Goal: Information Seeking & Learning: Learn about a topic

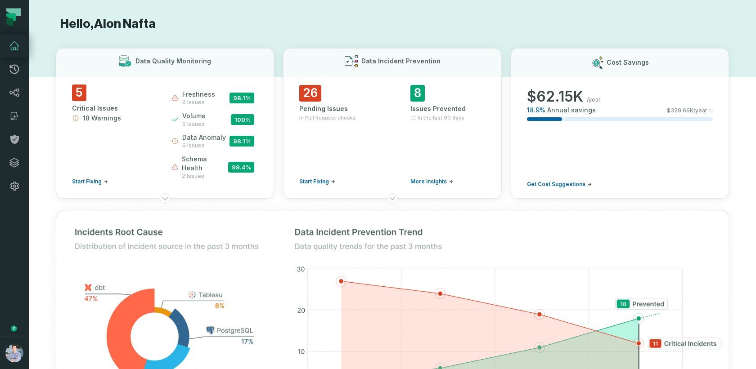
click at [234, 18] on h1 "Hello, [PERSON_NAME]" at bounding box center [392, 24] width 673 height 16
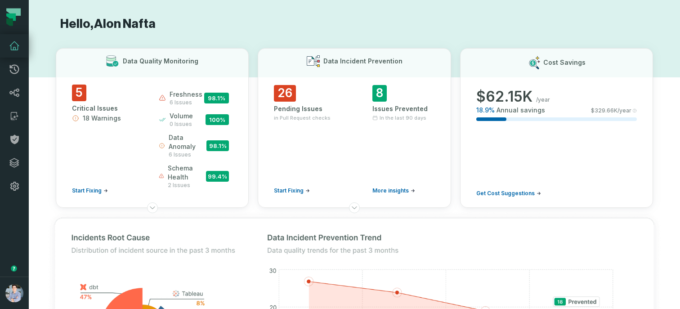
click at [19, 233] on button "button" at bounding box center [14, 237] width 29 height 79
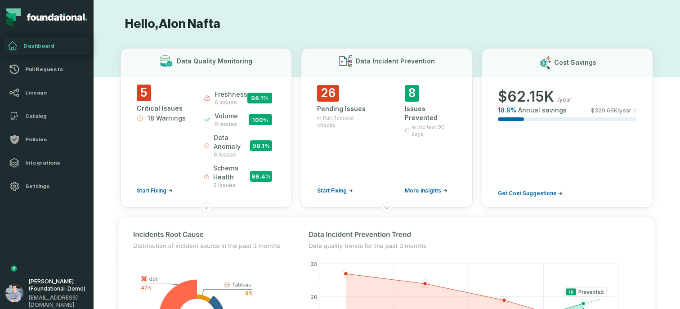
click at [28, 220] on button "button" at bounding box center [47, 237] width 94 height 79
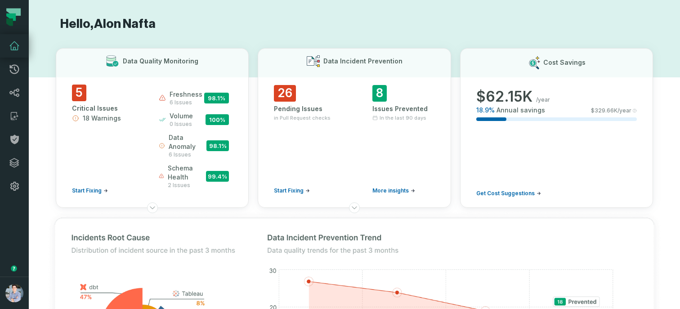
click at [18, 217] on button "button" at bounding box center [14, 237] width 29 height 79
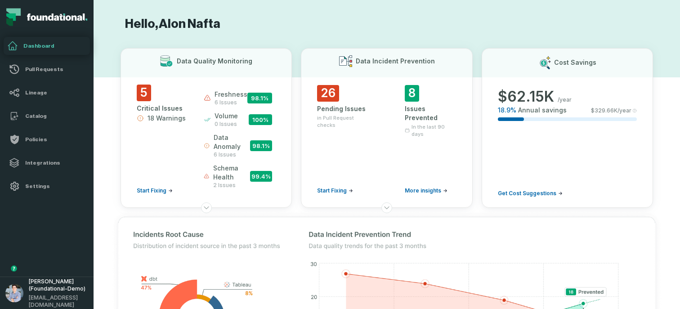
click at [18, 217] on button "button" at bounding box center [47, 237] width 94 height 79
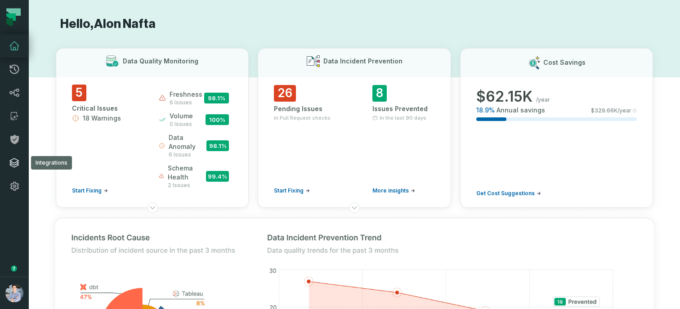
click at [15, 163] on icon at bounding box center [14, 162] width 11 height 11
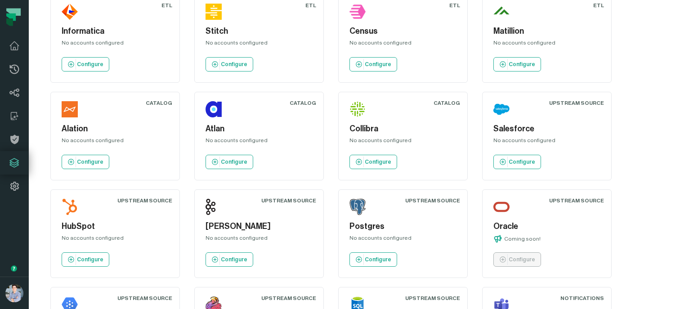
scroll to position [813, 0]
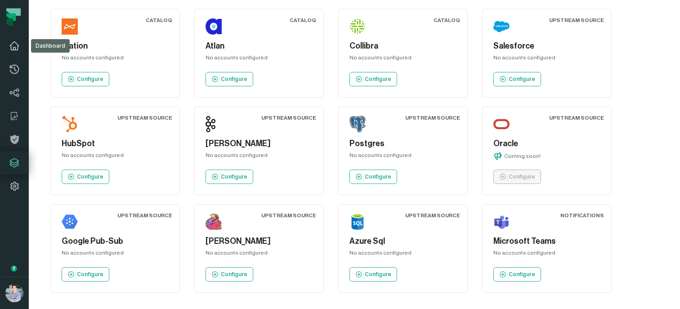
click at [14, 45] on icon at bounding box center [14, 45] width 11 height 11
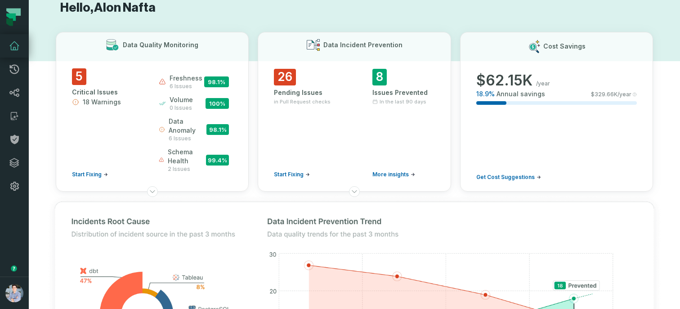
click at [18, 213] on button "button" at bounding box center [14, 237] width 29 height 79
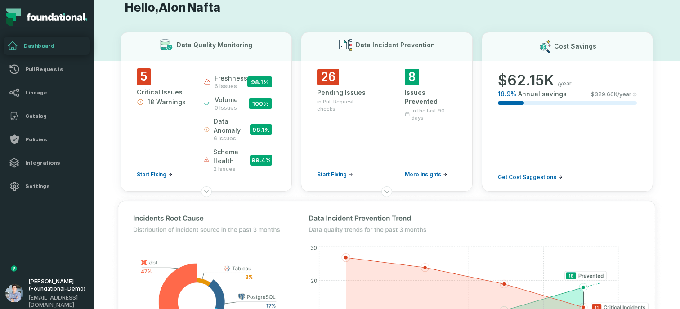
click at [32, 224] on button "button" at bounding box center [47, 237] width 94 height 79
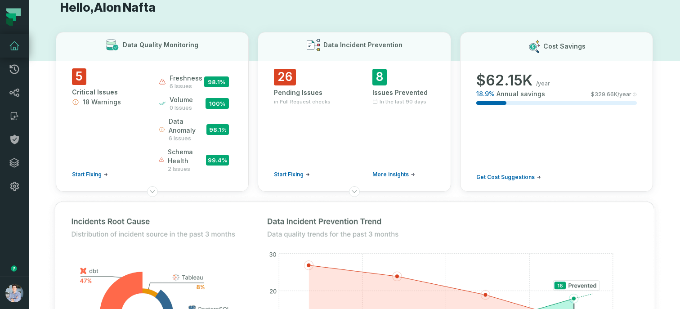
click at [18, 224] on button "button" at bounding box center [14, 237] width 29 height 79
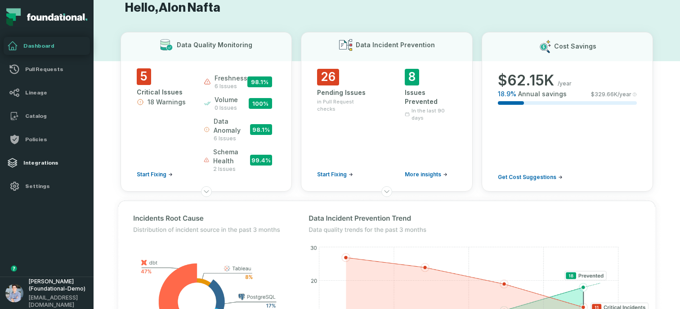
click at [41, 159] on h4 "Integrations" at bounding box center [54, 162] width 63 height 7
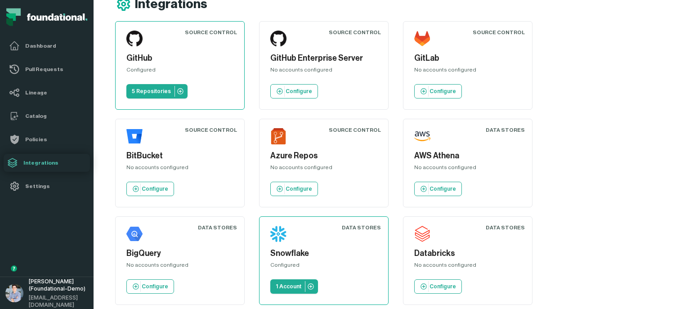
scroll to position [30, 0]
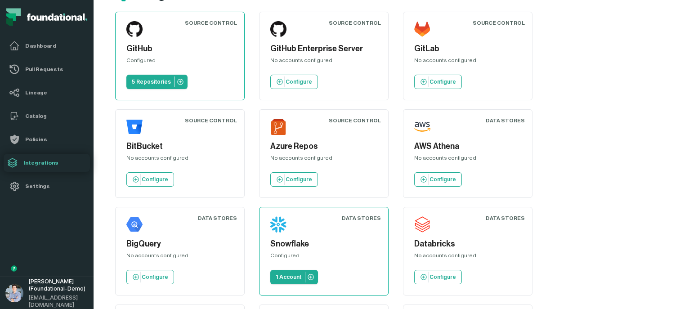
click at [294, 61] on div "No accounts configured" at bounding box center [323, 62] width 107 height 11
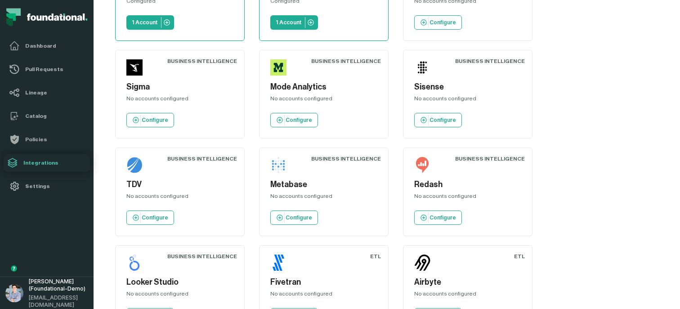
scroll to position [1203, 0]
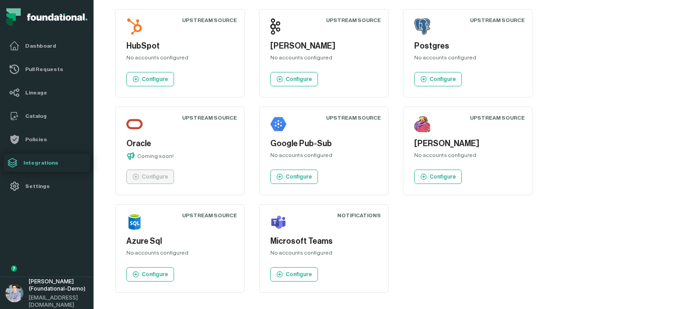
click at [156, 144] on h5 "Oracle" at bounding box center [179, 144] width 107 height 12
click at [180, 136] on div "Oracle Coming soon! Configure" at bounding box center [180, 150] width 114 height 73
click at [156, 159] on p "Coming soon!" at bounding box center [155, 155] width 36 height 7
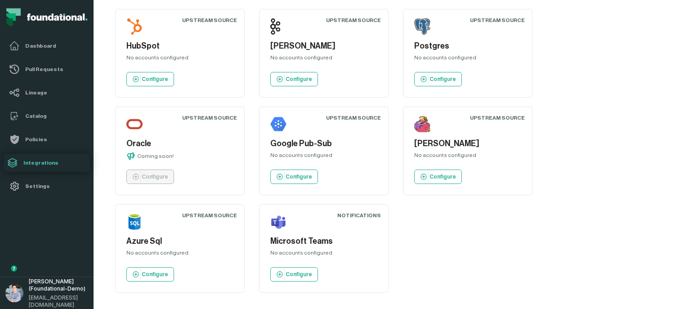
click at [157, 155] on p "Coming soon!" at bounding box center [155, 155] width 36 height 7
click at [193, 147] on h5 "Oracle" at bounding box center [179, 144] width 107 height 12
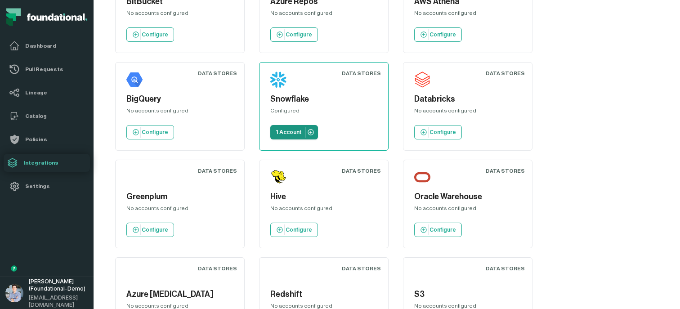
scroll to position [0, 0]
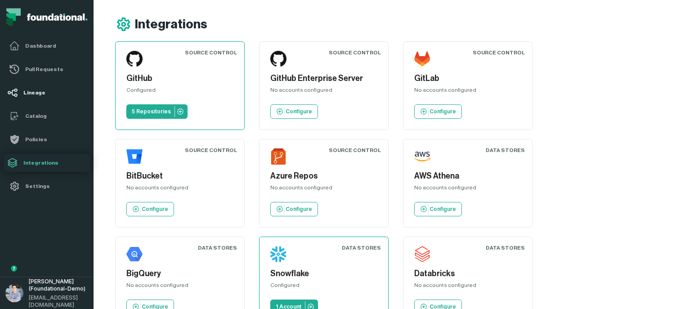
click at [33, 92] on h4 "Lineage" at bounding box center [54, 92] width 63 height 7
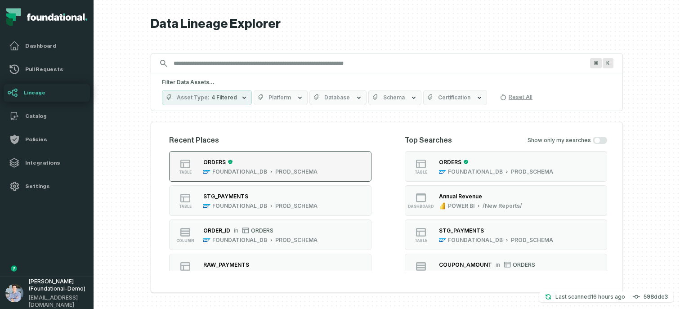
click at [280, 161] on div "ORDERS" at bounding box center [260, 161] width 114 height 9
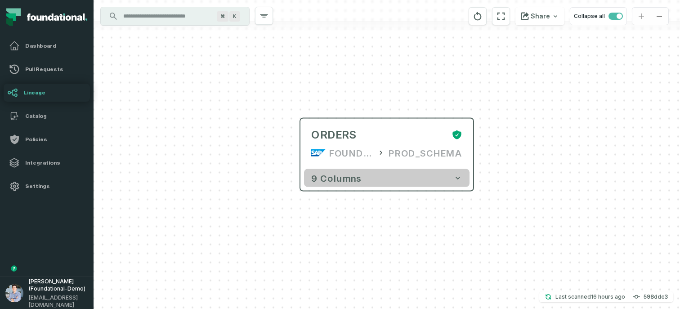
click at [414, 172] on button "9 columns" at bounding box center [386, 178] width 165 height 18
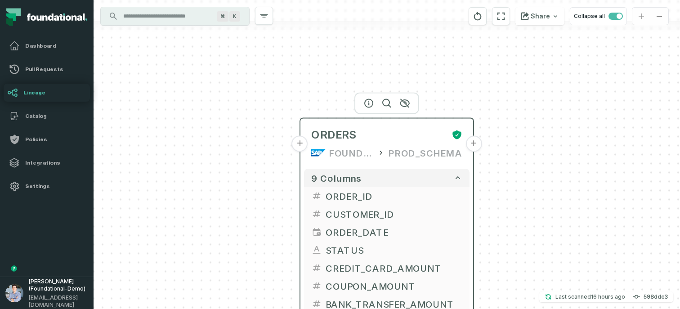
click at [301, 145] on button "+" at bounding box center [300, 144] width 16 height 16
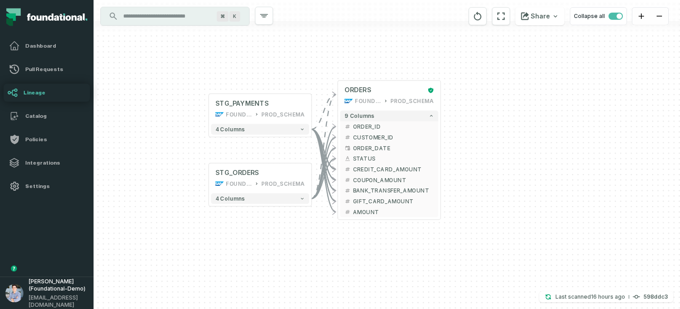
drag, startPoint x: 438, startPoint y: 237, endPoint x: 308, endPoint y: 215, distance: 132.3
click at [308, 215] on div "+ STG_PAYMENTS FOUNDATIONAL_DB PROD_SCHEMA + 4 columns + STG_ORDERS FOUNDATIONA…" at bounding box center [387, 154] width 586 height 309
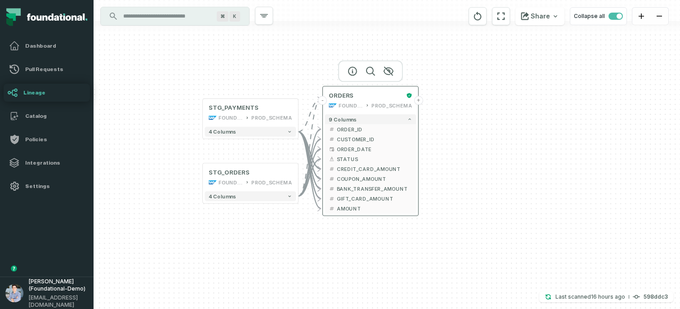
click at [418, 100] on button "+" at bounding box center [418, 100] width 9 height 9
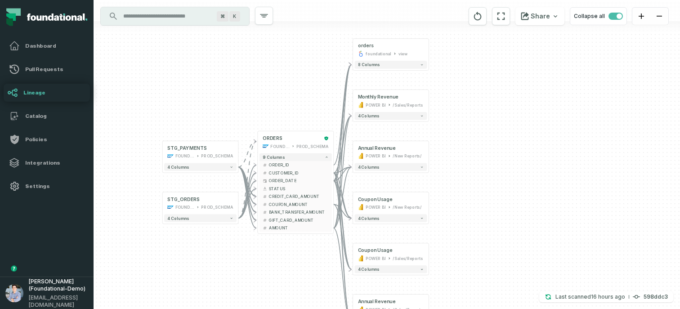
drag, startPoint x: 207, startPoint y: 240, endPoint x: 246, endPoint y: 231, distance: 40.5
click at [246, 231] on div "+ orders foundational view + 8 columns + Monthly Revenue POWER BI /Sales/Report…" at bounding box center [387, 154] width 586 height 309
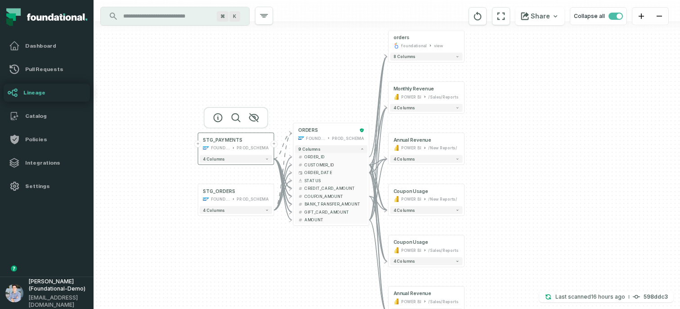
click at [200, 145] on button "+" at bounding box center [197, 143] width 7 height 7
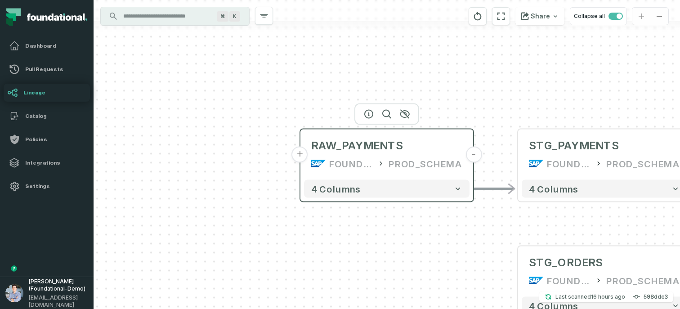
click at [300, 155] on button "+" at bounding box center [300, 155] width 16 height 16
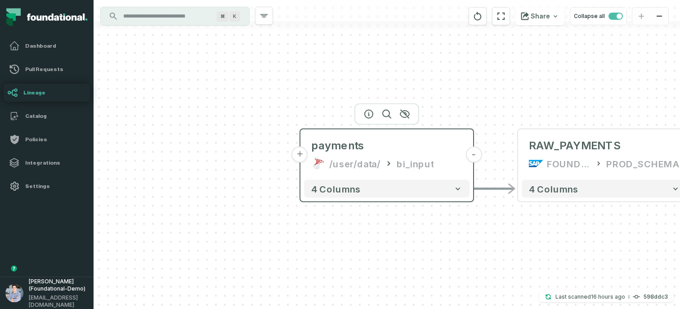
click at [302, 156] on button "+" at bounding box center [300, 155] width 16 height 16
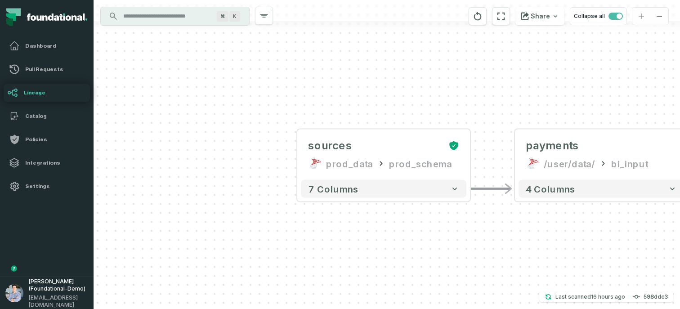
drag, startPoint x: 466, startPoint y: 75, endPoint x: 254, endPoint y: 43, distance: 214.6
click at [254, 43] on div "+ sources prod_data prod_schema + 7 columns - payments /user/data/ bi_input - 4…" at bounding box center [387, 154] width 586 height 309
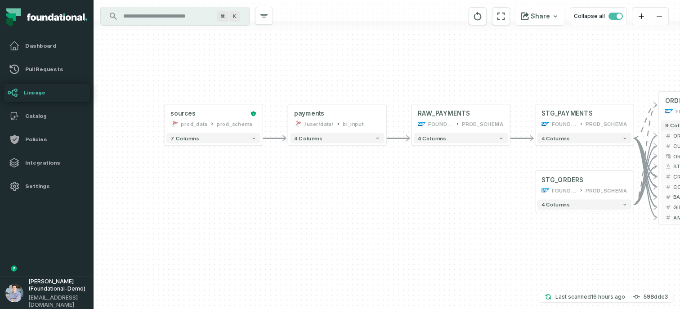
drag, startPoint x: 404, startPoint y: 165, endPoint x: 320, endPoint y: 163, distance: 84.1
click at [320, 163] on div "+ sources prod_data prod_schema + 7 columns - payments /user/data/ bi_input - 4…" at bounding box center [387, 154] width 586 height 309
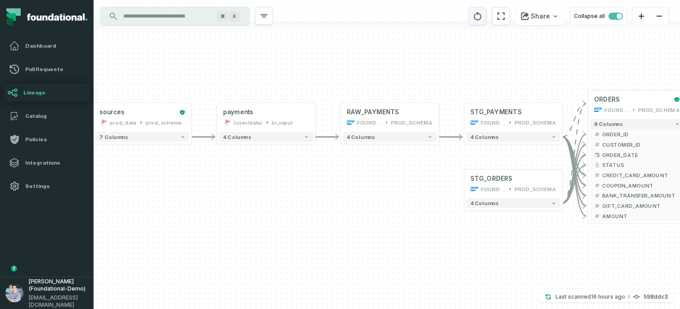
click at [482, 14] on icon "reset" at bounding box center [478, 16] width 8 height 9
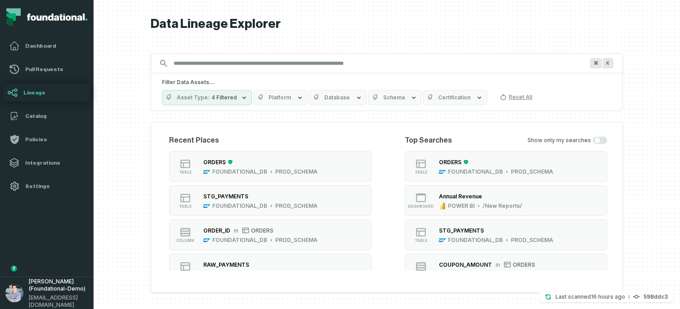
click at [250, 67] on input "Discovery Provider cmdk menu" at bounding box center [378, 63] width 421 height 14
click at [228, 60] on input "Discovery Provider cmdk menu" at bounding box center [378, 63] width 421 height 14
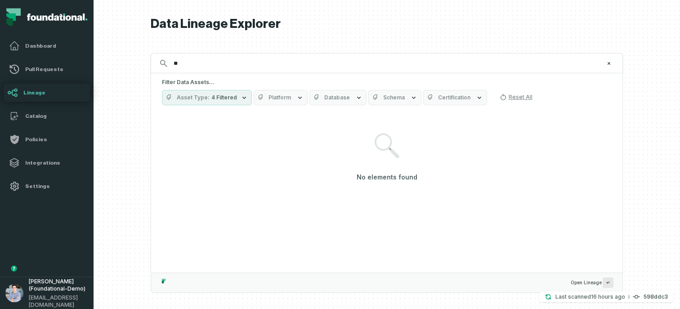
type input "*"
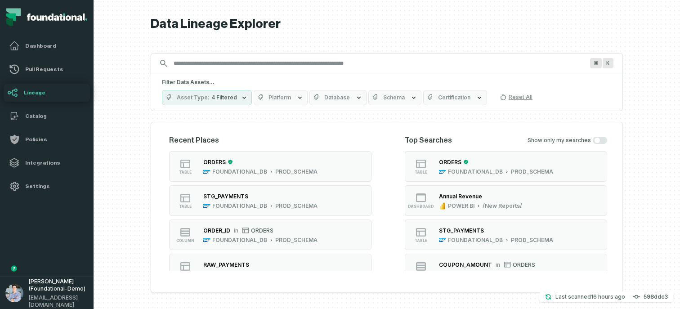
click at [267, 65] on input "Discovery Provider cmdk menu" at bounding box center [378, 63] width 421 height 14
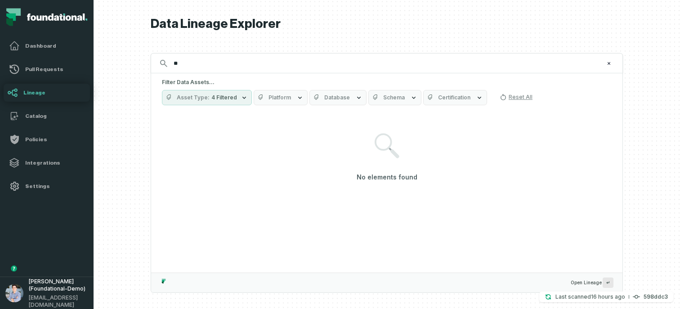
type input "*"
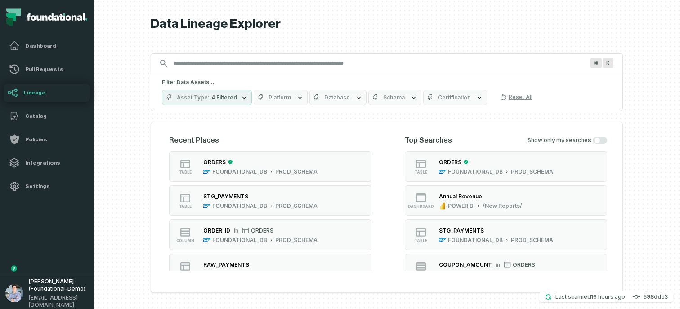
click at [262, 100] on icon "button" at bounding box center [261, 97] width 7 height 7
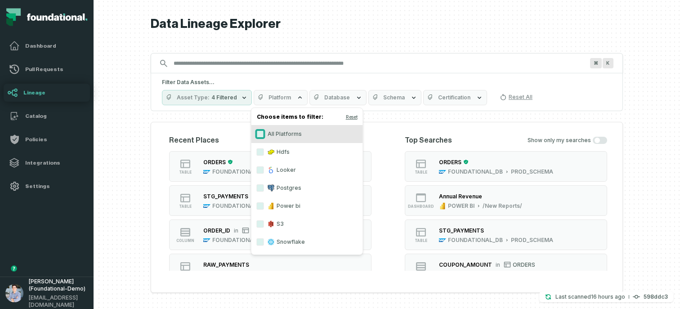
click at [260, 136] on button "All Platforms" at bounding box center [260, 133] width 7 height 7
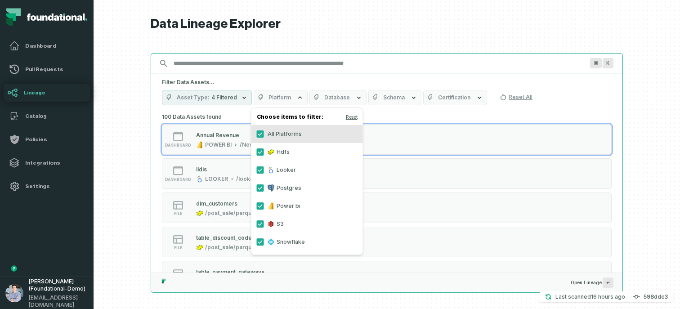
click at [228, 64] on input "Discovery Provider cmdk menu" at bounding box center [378, 63] width 421 height 14
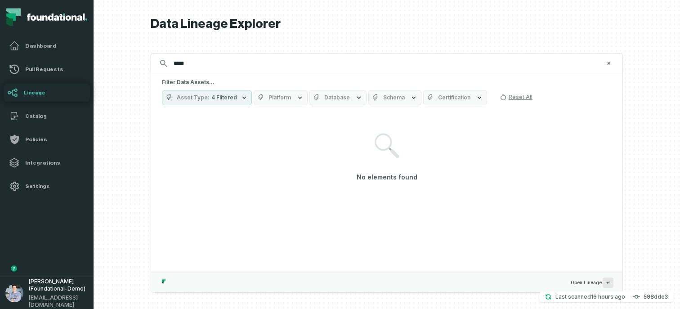
click at [331, 101] on span "Database" at bounding box center [337, 97] width 26 height 7
click at [318, 134] on button "FOUNDATIONAL_DB" at bounding box center [315, 133] width 7 height 7
click at [398, 99] on span "Schema" at bounding box center [394, 97] width 22 height 7
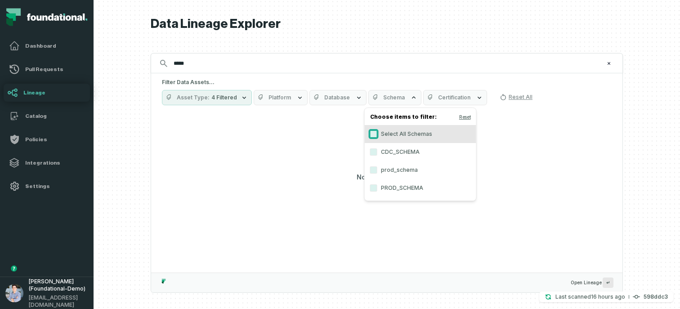
click at [376, 134] on button "Select All Schemas" at bounding box center [373, 133] width 7 height 7
click at [452, 96] on span "Certification" at bounding box center [454, 97] width 32 height 7
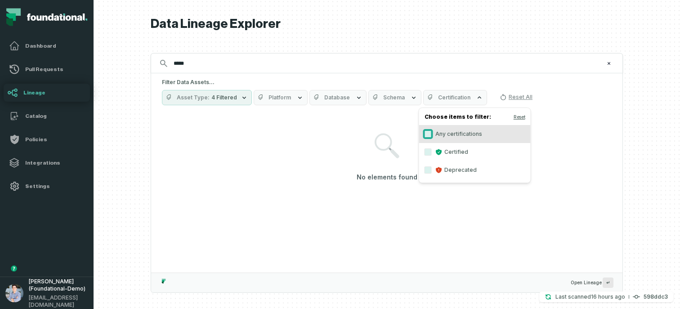
click at [429, 131] on button "Any certifications" at bounding box center [428, 133] width 7 height 7
click at [192, 98] on span "Asset Type" at bounding box center [193, 97] width 33 height 7
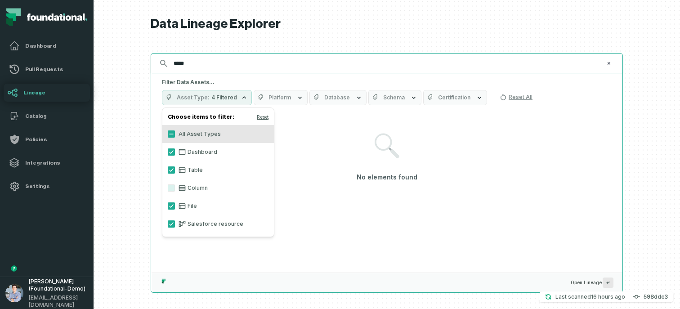
click at [231, 61] on input "*****" at bounding box center [385, 63] width 435 height 14
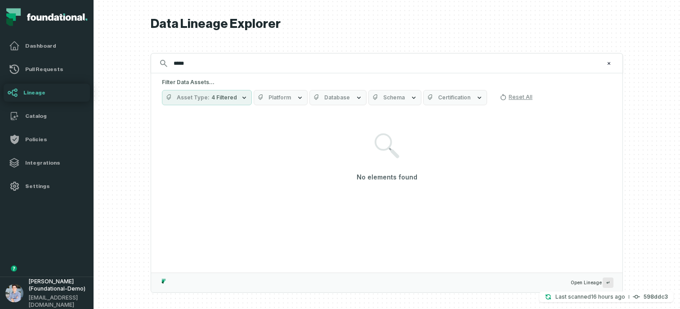
click at [201, 103] on button "Asset Type 4 Filtered" at bounding box center [207, 97] width 90 height 15
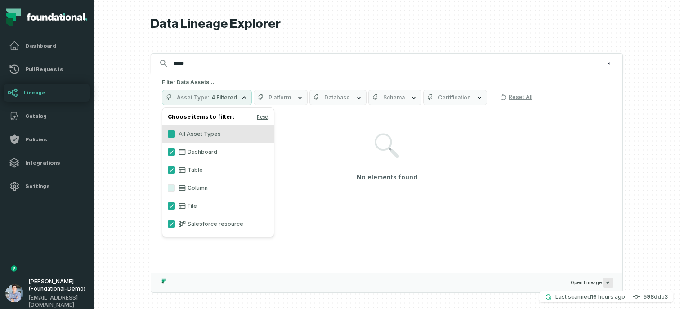
click at [170, 192] on label "Column" at bounding box center [218, 188] width 112 height 18
click at [170, 192] on button "Column" at bounding box center [171, 187] width 7 height 7
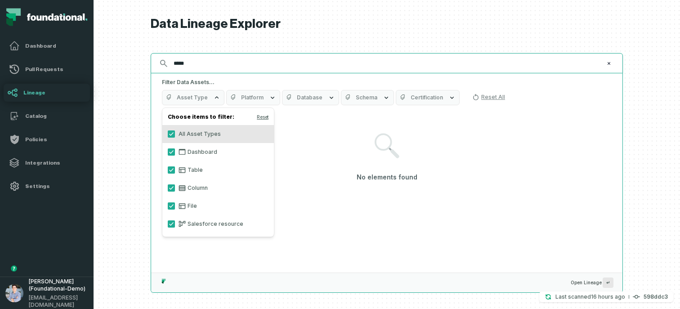
click at [213, 64] on input "*****" at bounding box center [385, 63] width 435 height 14
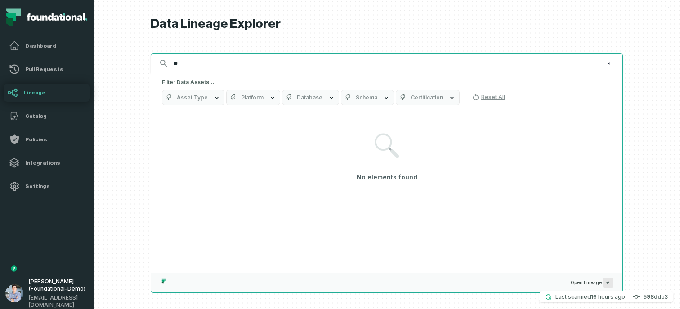
type input "*"
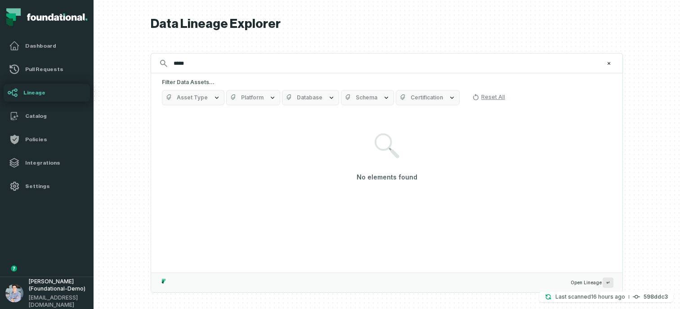
click at [416, 100] on span "Certification" at bounding box center [427, 97] width 32 height 7
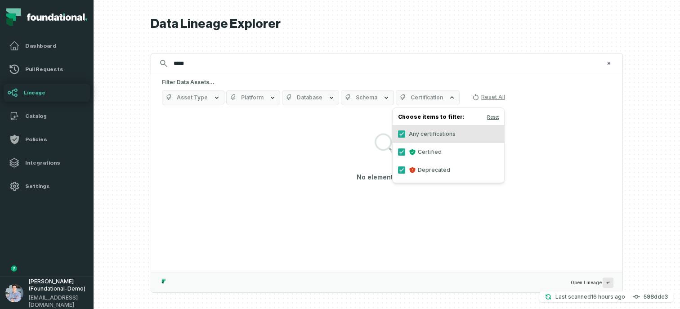
click at [362, 94] on span "Schema" at bounding box center [367, 97] width 22 height 7
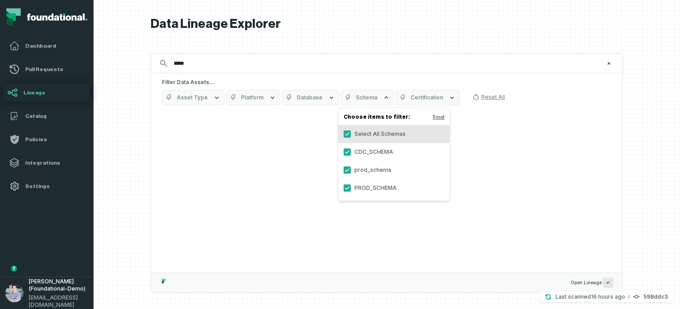
click at [310, 98] on span "Database" at bounding box center [310, 97] width 26 height 7
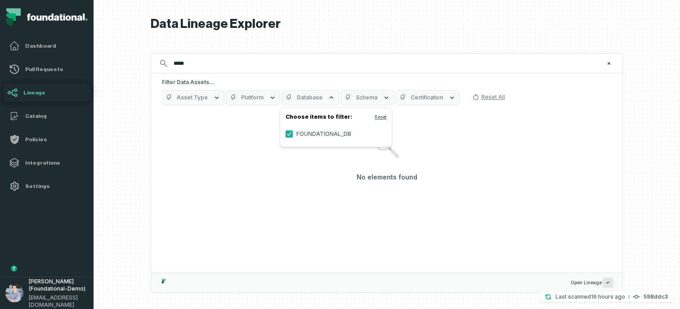
click at [259, 102] on button "Platform" at bounding box center [253, 97] width 54 height 15
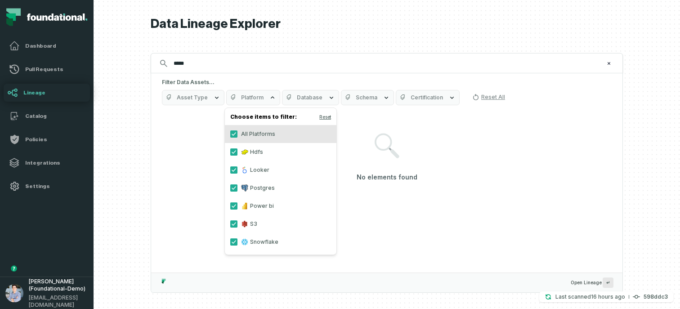
click at [187, 102] on button "Asset Type" at bounding box center [193, 97] width 63 height 15
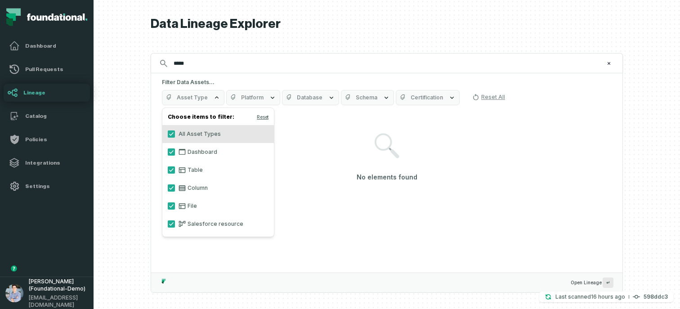
click at [135, 165] on div at bounding box center [387, 154] width 586 height 309
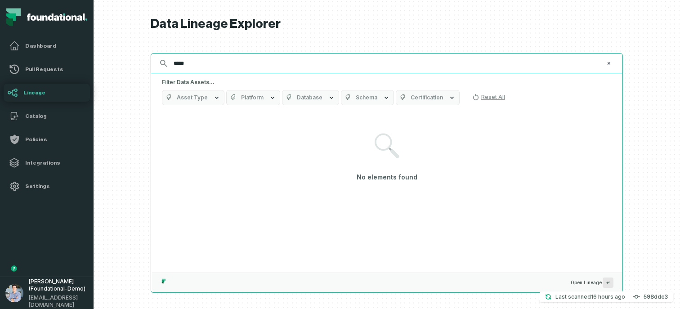
click at [207, 66] on input "*****" at bounding box center [385, 63] width 435 height 14
type input "*"
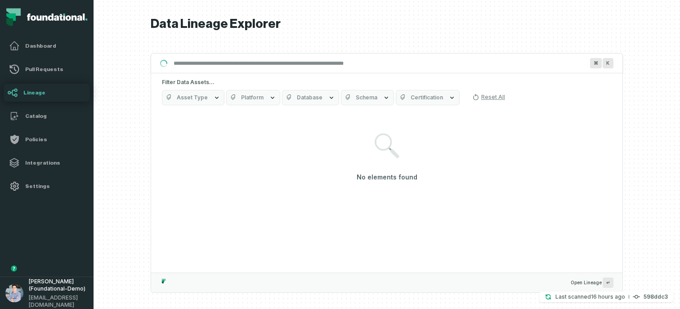
click at [119, 114] on div at bounding box center [387, 154] width 586 height 309
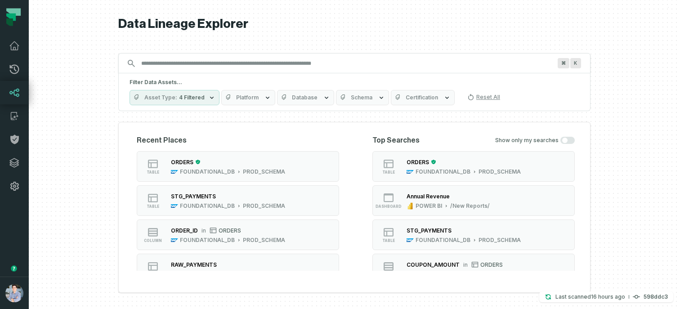
click at [241, 99] on span "Platform" at bounding box center [247, 97] width 22 height 7
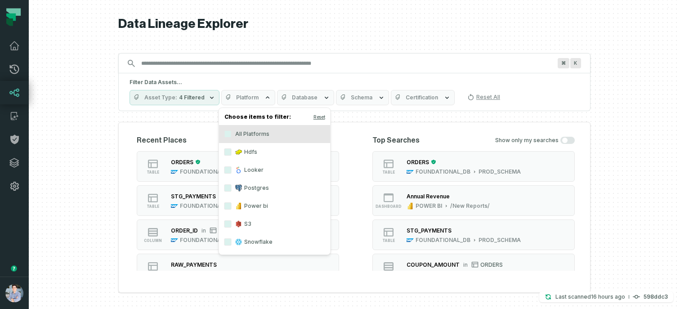
click at [98, 141] on div at bounding box center [354, 154] width 651 height 309
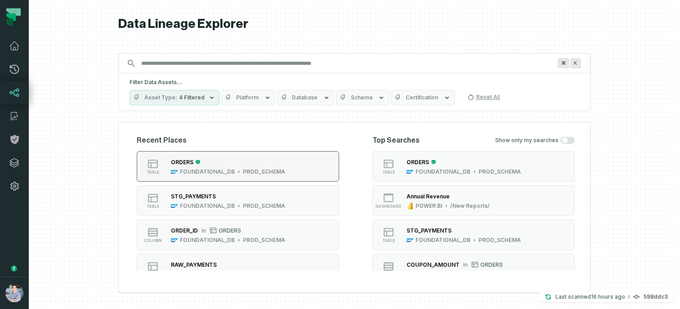
click at [321, 171] on button "table ORDERS FOUNDATIONAL_DB PROD_SCHEMA" at bounding box center [238, 166] width 202 height 31
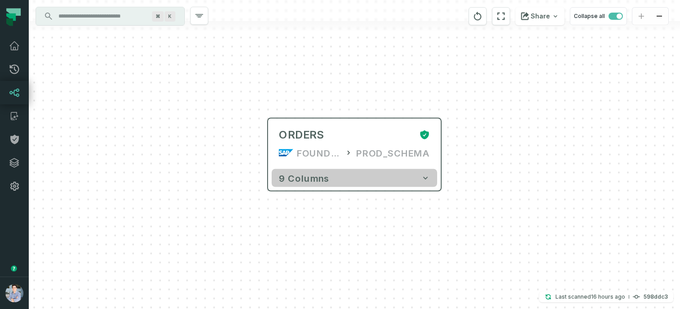
click at [351, 176] on button "9 columns" at bounding box center [354, 178] width 165 height 18
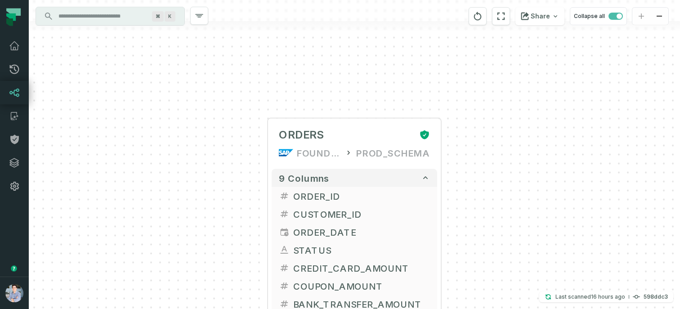
click at [446, 198] on div "+ ORDERS FOUNDATIONAL_DB PROD_SCHEMA + 9 columns + ORDER_ID + + CUSTOMER_ID + +…" at bounding box center [354, 154] width 651 height 309
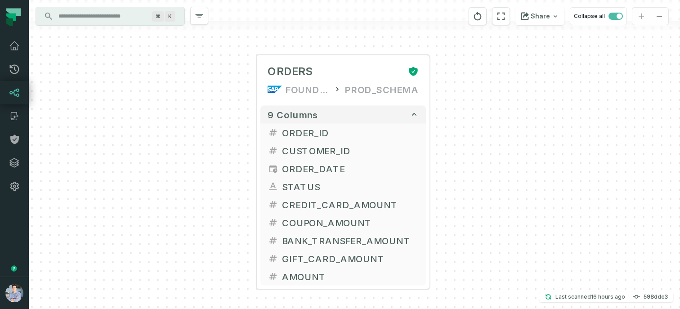
drag, startPoint x: 456, startPoint y: 205, endPoint x: 443, endPoint y: 139, distance: 67.4
click at [443, 139] on div "+ ORDERS FOUNDATIONAL_DB PROD_SCHEMA + 9 columns + ORDER_ID + + CUSTOMER_ID + +…" at bounding box center [354, 154] width 651 height 309
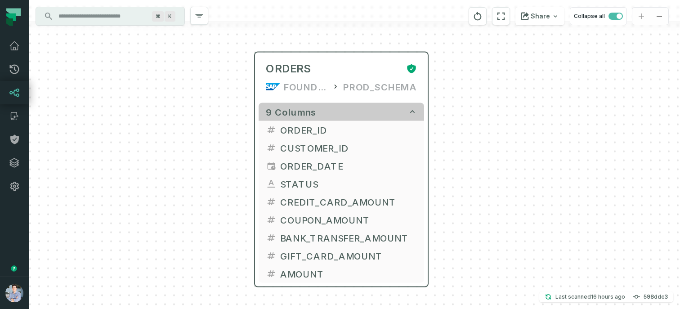
click at [376, 108] on button "9 columns" at bounding box center [341, 112] width 165 height 18
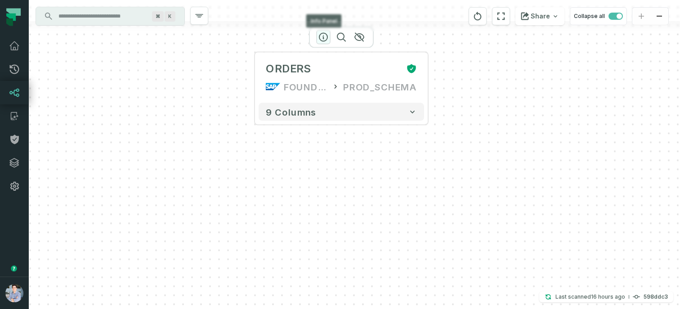
click at [325, 37] on icon "button" at bounding box center [323, 37] width 11 height 11
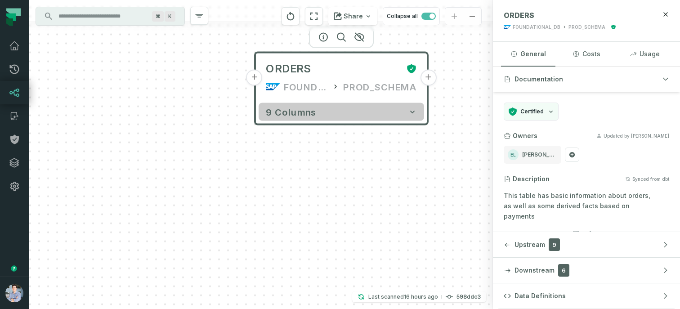
click at [381, 107] on button "9 columns" at bounding box center [341, 112] width 165 height 18
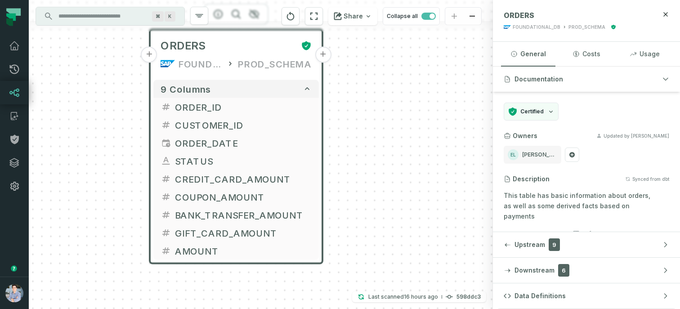
drag, startPoint x: 203, startPoint y: 144, endPoint x: 82, endPoint y: 126, distance: 122.8
click at [82, 126] on div "+ ORDERS FOUNDATIONAL_DB PROD_SCHEMA + 9 columns + ORDER_ID + + CUSTOMER_ID + +…" at bounding box center [261, 154] width 464 height 309
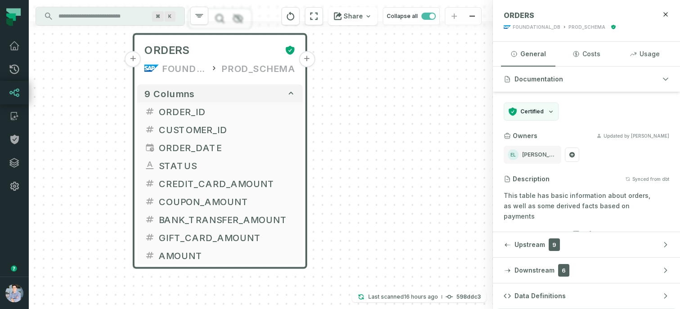
click at [304, 62] on button "+" at bounding box center [307, 59] width 16 height 16
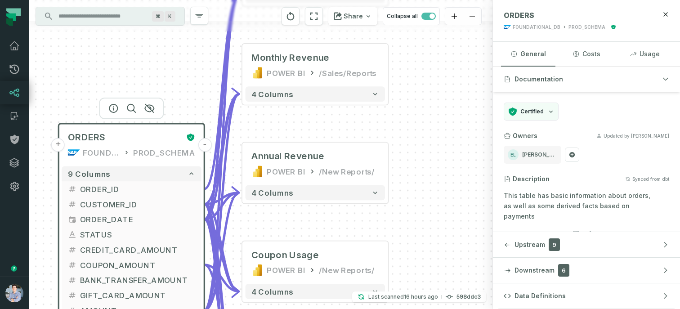
click at [206, 145] on button "-" at bounding box center [204, 144] width 13 height 13
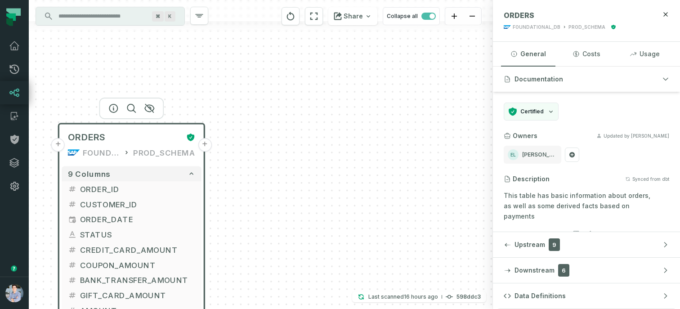
click at [272, 95] on div "+ ORDERS FOUNDATIONAL_DB PROD_SCHEMA + 9 columns + ORDER_ID + + CUSTOMER_ID + +…" at bounding box center [261, 154] width 464 height 309
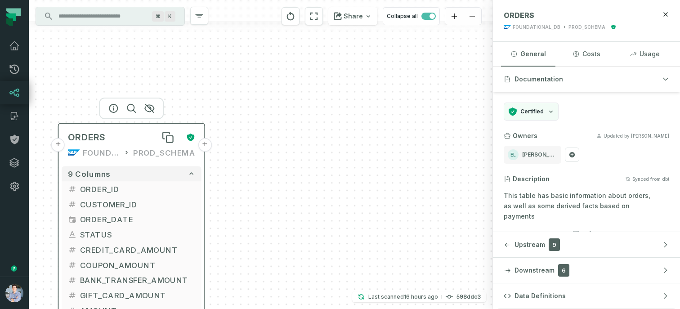
click at [154, 136] on div "ORDERS" at bounding box center [124, 137] width 112 height 12
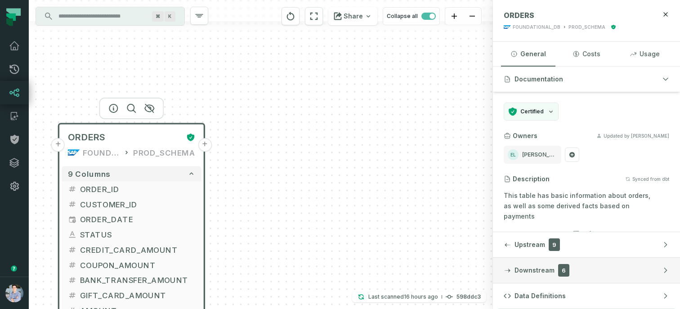
click at [524, 264] on button "Downstream 6" at bounding box center [586, 270] width 187 height 25
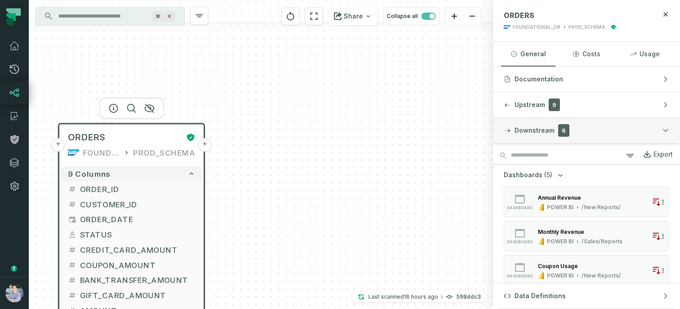
click at [535, 137] on button "Downstream 6" at bounding box center [586, 130] width 187 height 25
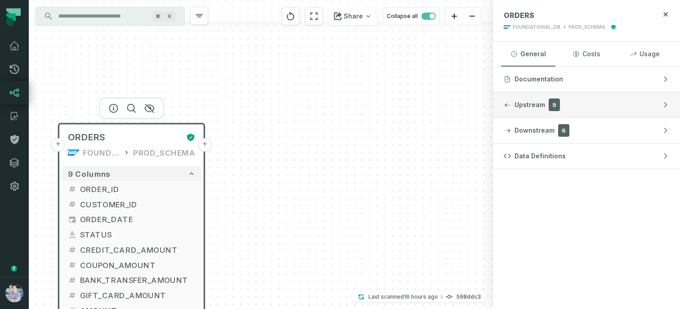
click at [539, 107] on span "Upstream" at bounding box center [529, 104] width 31 height 9
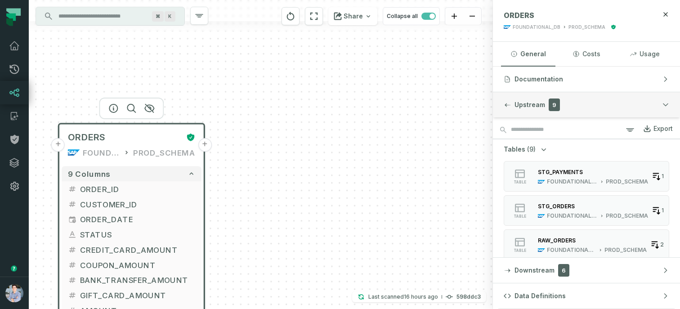
click at [524, 104] on span "Upstream" at bounding box center [529, 104] width 31 height 9
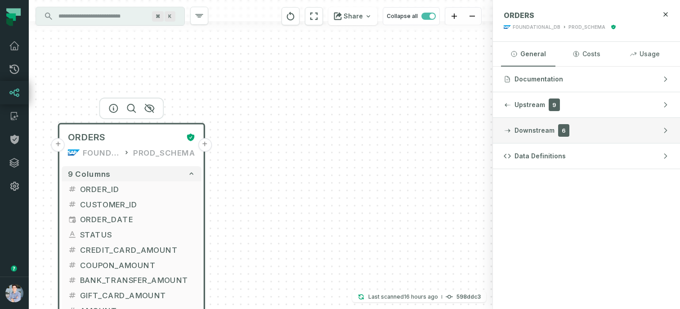
click at [543, 134] on span "Downstream" at bounding box center [534, 130] width 40 height 9
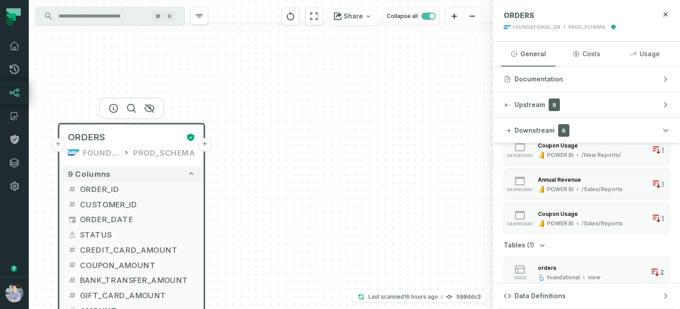
scroll to position [129, 0]
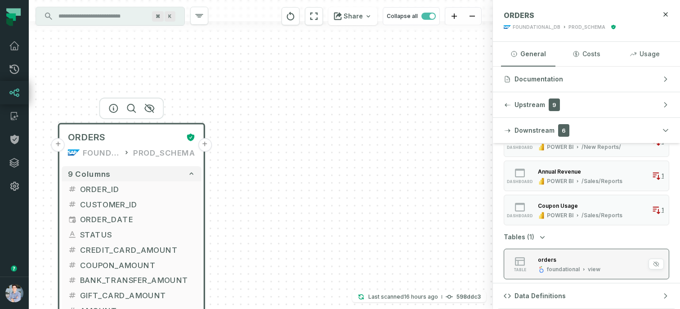
click at [573, 264] on div "orders" at bounding box center [569, 259] width 63 height 9
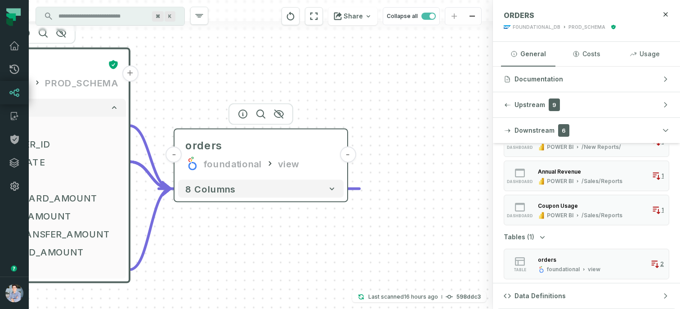
click at [346, 154] on button "-" at bounding box center [348, 155] width 16 height 16
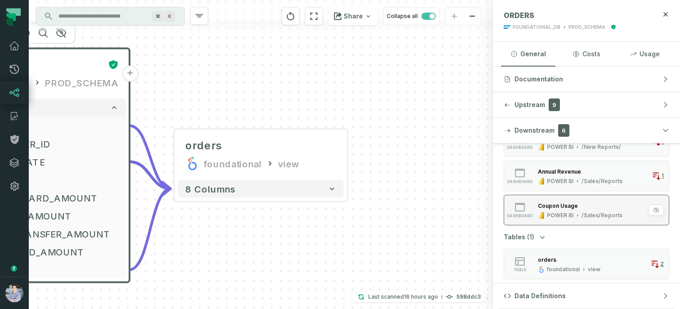
click at [581, 214] on div "/Sales/Reports" at bounding box center [601, 215] width 41 height 7
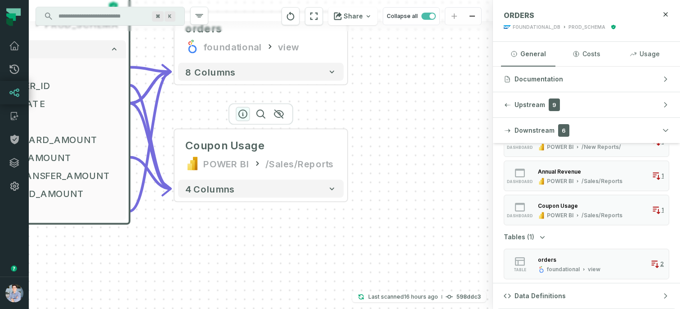
click at [243, 112] on icon "button" at bounding box center [243, 114] width 8 height 8
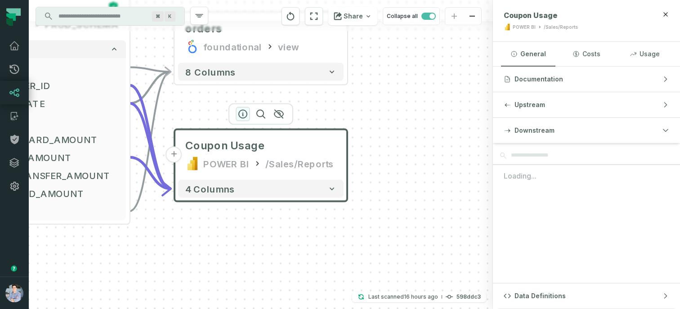
scroll to position [0, 0]
click at [242, 115] on icon "button" at bounding box center [242, 114] width 11 height 11
click at [281, 112] on icon "button" at bounding box center [278, 114] width 9 height 8
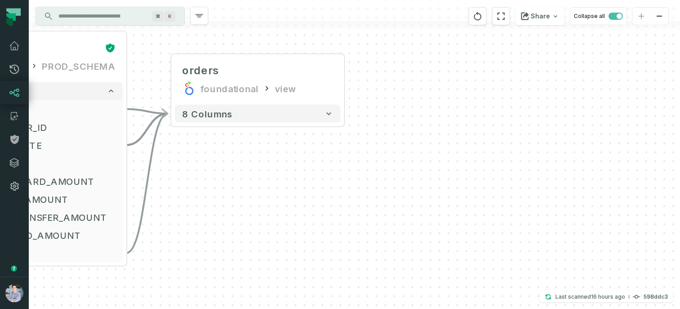
drag, startPoint x: 310, startPoint y: 108, endPoint x: 302, endPoint y: 213, distance: 105.5
click at [302, 213] on div "+ ORDERS FOUNDATIONAL_DB PROD_SCHEMA + 9 columns + ORDER_ID - + CUSTOMER_ID + +…" at bounding box center [354, 154] width 651 height 309
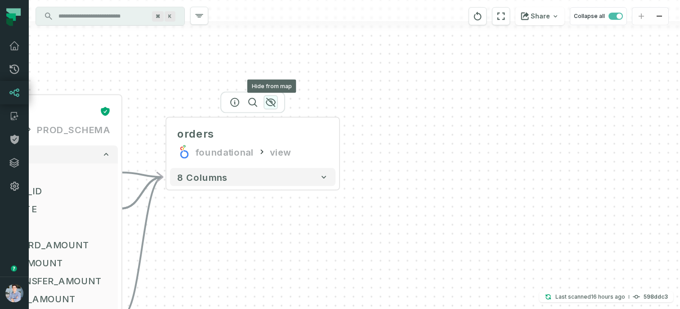
click at [270, 101] on icon "button" at bounding box center [270, 102] width 9 height 8
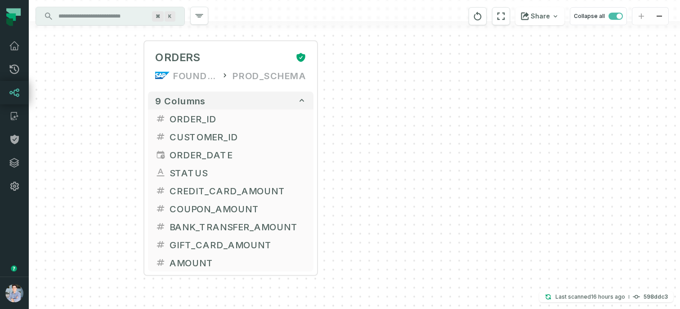
drag, startPoint x: 214, startPoint y: 175, endPoint x: 410, endPoint y: 121, distance: 202.9
click at [410, 121] on div "+ ORDERS FOUNDATIONAL_DB PROD_SCHEMA + 9 columns + ORDER_ID + + CUSTOMER_ID + +…" at bounding box center [354, 154] width 651 height 309
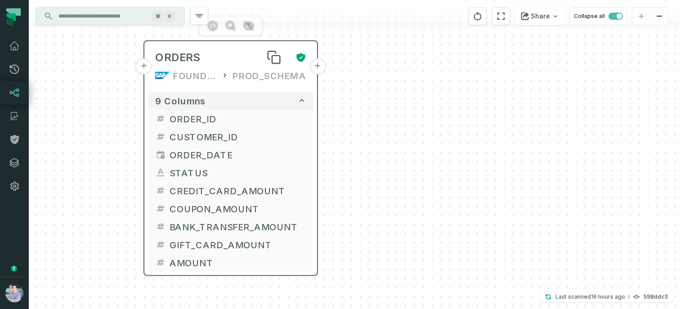
click at [222, 63] on div "ORDERS" at bounding box center [221, 57] width 133 height 14
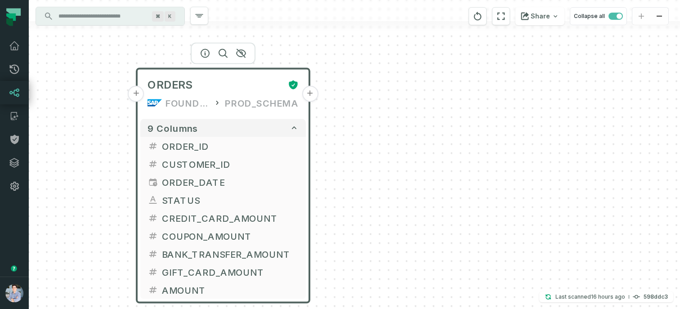
drag, startPoint x: 92, startPoint y: 91, endPoint x: 81, endPoint y: 143, distance: 53.3
click at [81, 143] on div "+ ORDERS FOUNDATIONAL_DB PROD_SCHEMA + 9 columns + ORDER_ID + + CUSTOMER_ID + +…" at bounding box center [354, 154] width 651 height 309
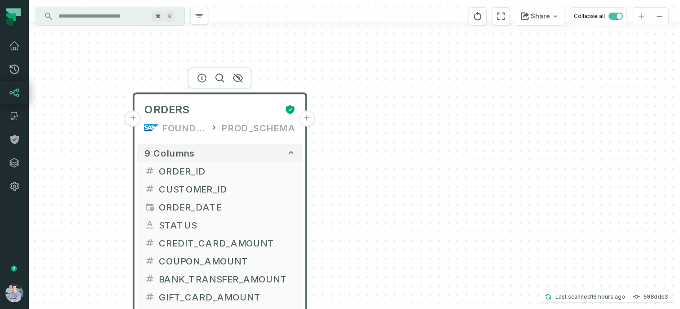
click at [310, 122] on button "+" at bounding box center [307, 119] width 16 height 16
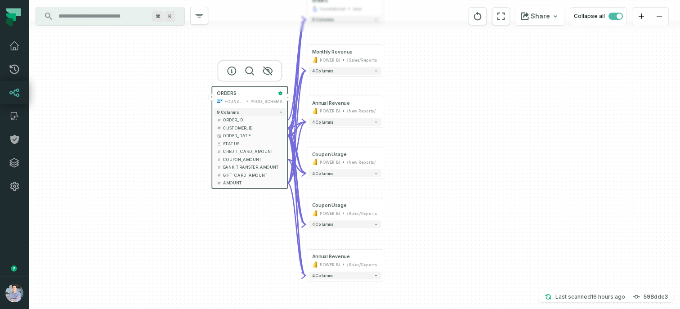
drag, startPoint x: 440, startPoint y: 118, endPoint x: 426, endPoint y: 69, distance: 51.4
click at [426, 69] on div "+ orders foundational view + 8 columns + Monthly Revenue POWER BI /Sales/Report…" at bounding box center [354, 154] width 651 height 309
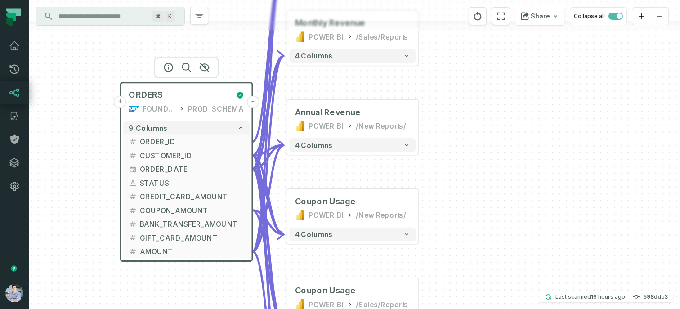
drag, startPoint x: 121, startPoint y: 85, endPoint x: 93, endPoint y: 137, distance: 59.2
click at [93, 137] on div "+ orders foundational view + 8 columns + Monthly Revenue POWER BI /Sales/Report…" at bounding box center [354, 154] width 651 height 309
click at [70, 105] on div "+ orders foundational view + 8 columns + Monthly Revenue POWER BI /Sales/Report…" at bounding box center [354, 154] width 651 height 309
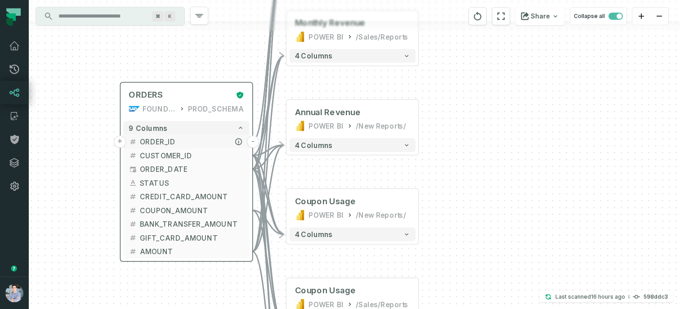
click at [159, 141] on span "ORDER_ID" at bounding box center [192, 142] width 104 height 10
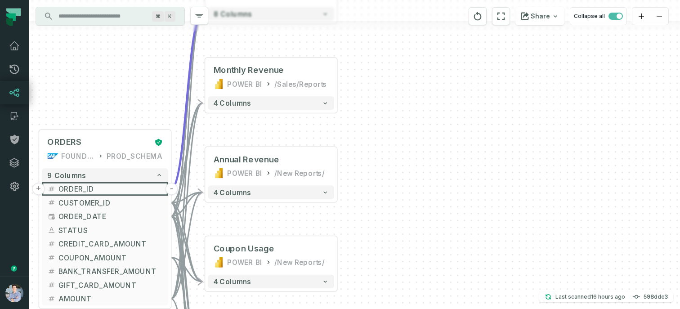
drag, startPoint x: 209, startPoint y: 65, endPoint x: 84, endPoint y: 148, distance: 149.5
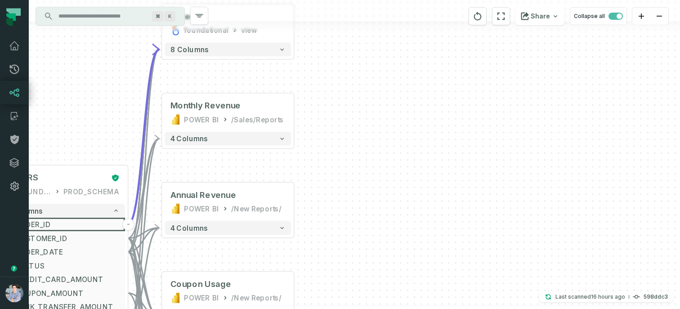
click at [84, 148] on div "+ orders foundational view + 8 columns + Monthly Revenue POWER BI /Sales/Report…" at bounding box center [354, 154] width 651 height 309
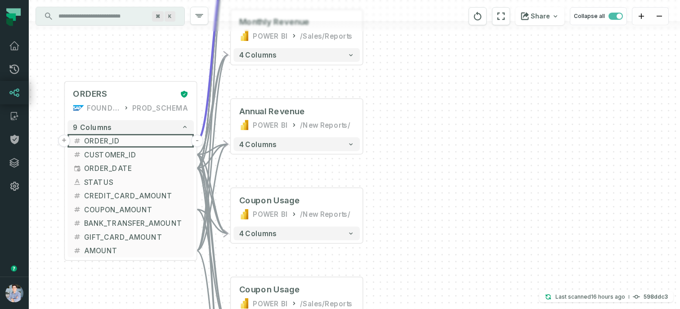
drag, startPoint x: 100, startPoint y: 127, endPoint x: 172, endPoint y: 38, distance: 113.8
click at [172, 38] on div "+ orders foundational view + 8 columns + Monthly Revenue POWER BI /Sales/Report…" at bounding box center [354, 154] width 651 height 309
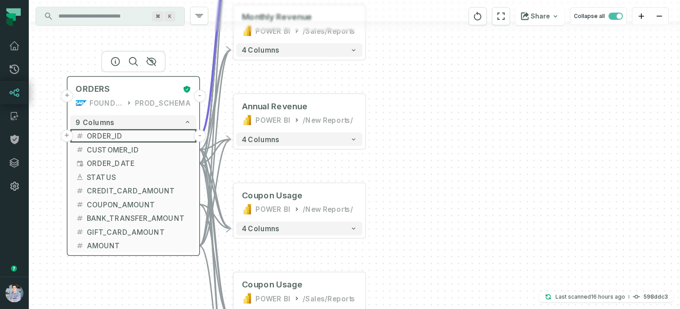
click at [134, 95] on div "ORDERS FOUNDATIONAL_DB PROD_SCHEMA" at bounding box center [133, 96] width 126 height 33
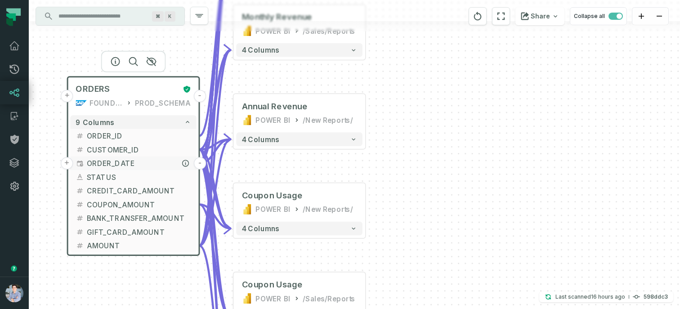
click at [125, 164] on span "ORDER_DATE" at bounding box center [139, 163] width 104 height 10
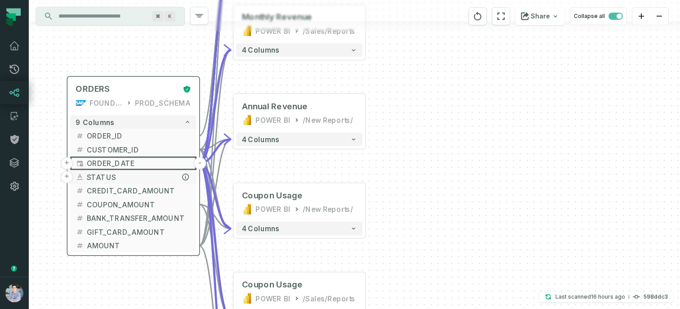
click at [123, 175] on span "STATUS" at bounding box center [139, 177] width 104 height 10
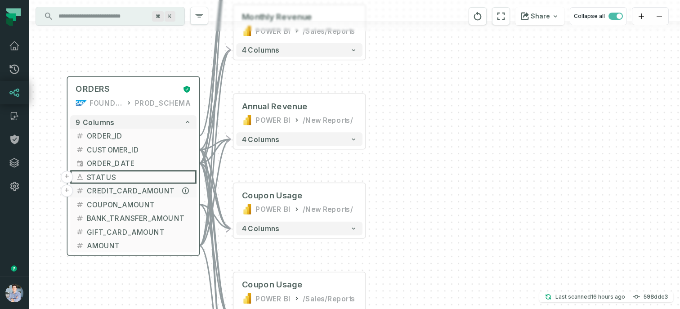
click at [119, 190] on span "CREDIT_CARD_AMOUNT" at bounding box center [139, 191] width 104 height 10
click at [117, 203] on span "COUPON_AMOUNT" at bounding box center [139, 204] width 104 height 10
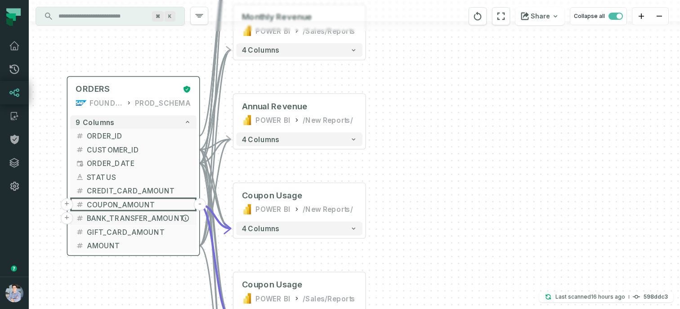
click at [115, 218] on span "BANK_TRANSFER_AMOUNT" at bounding box center [139, 218] width 104 height 10
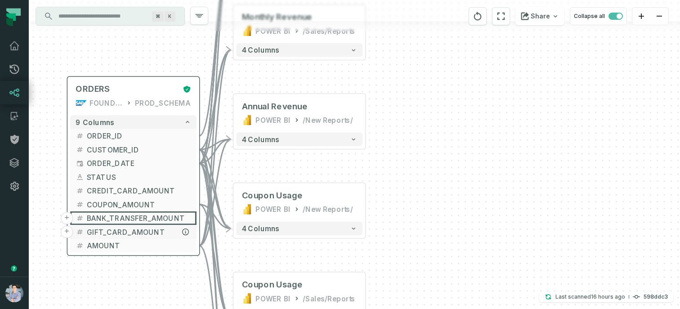
click at [115, 230] on span "GIFT_CARD_AMOUNT" at bounding box center [139, 232] width 104 height 10
click at [116, 242] on span "AMOUNT" at bounding box center [139, 246] width 104 height 10
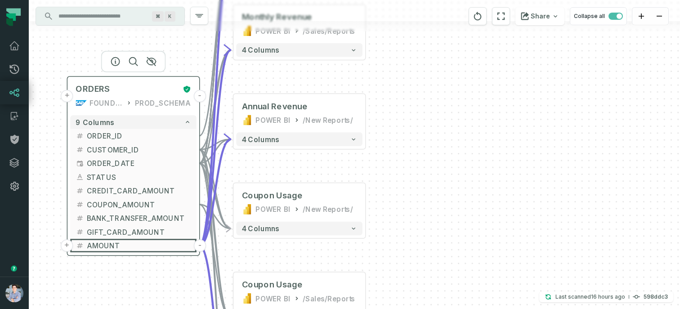
click at [129, 96] on div "ORDERS FOUNDATIONAL_DB PROD_SCHEMA" at bounding box center [133, 96] width 126 height 33
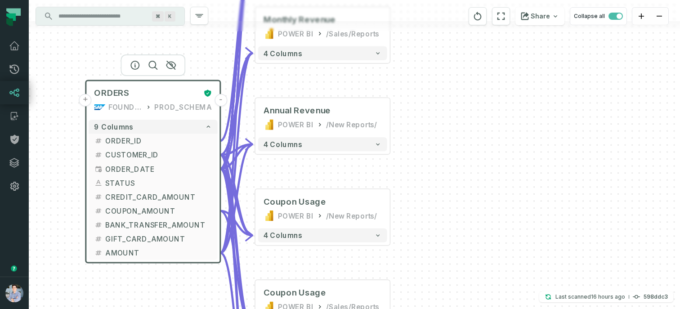
drag, startPoint x: 452, startPoint y: 140, endPoint x: 445, endPoint y: 129, distance: 13.1
click at [445, 129] on div "+ orders foundational view + 8 columns + Monthly Revenue POWER BI /Sales/Report…" at bounding box center [354, 154] width 651 height 309
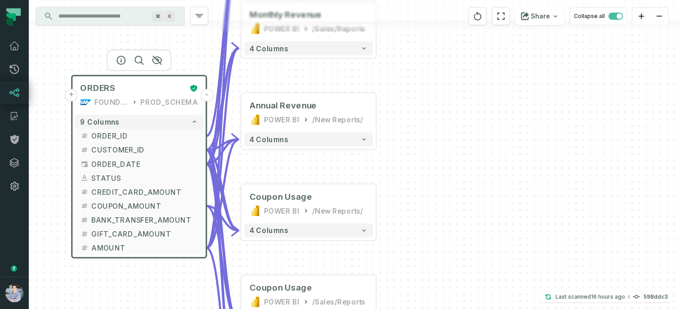
drag, startPoint x: 422, startPoint y: 113, endPoint x: 410, endPoint y: 109, distance: 13.4
click at [410, 109] on div "+ orders foundational view + 8 columns + Monthly Revenue POWER BI /Sales/Report…" at bounding box center [354, 154] width 651 height 309
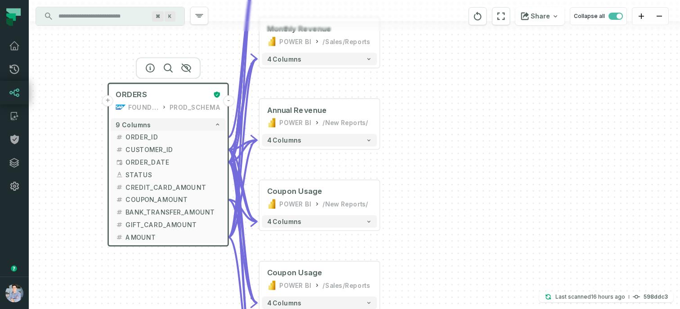
click at [51, 110] on div "+ orders foundational view + 8 columns + Monthly Revenue POWER BI /Sales/Report…" at bounding box center [354, 154] width 651 height 309
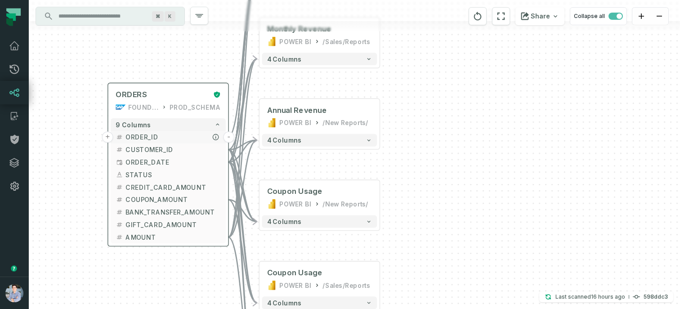
click at [158, 134] on span "ORDER_ID" at bounding box center [172, 136] width 95 height 9
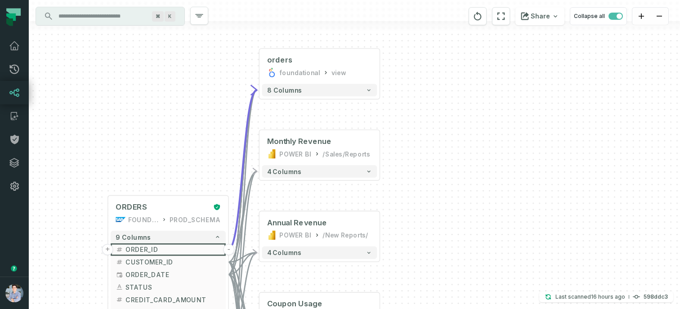
drag, startPoint x: 514, startPoint y: 83, endPoint x: 519, endPoint y: 206, distance: 123.3
click at [519, 206] on div "+ orders foundational view + 8 columns + Monthly Revenue POWER BI /Sales/Report…" at bounding box center [354, 154] width 651 height 309
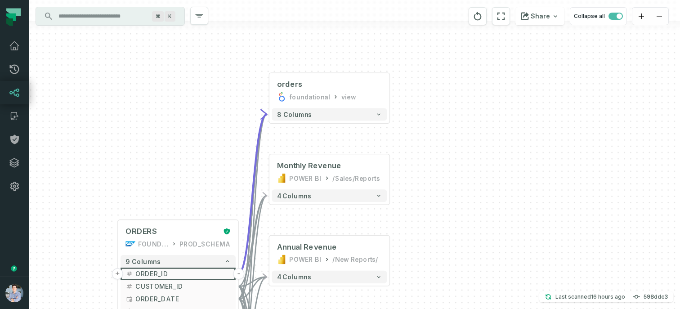
drag, startPoint x: 462, startPoint y: 99, endPoint x: 467, endPoint y: 113, distance: 15.1
click at [467, 113] on div "+ orders foundational view + 8 columns + Monthly Revenue POWER BI /Sales/Report…" at bounding box center [354, 154] width 651 height 309
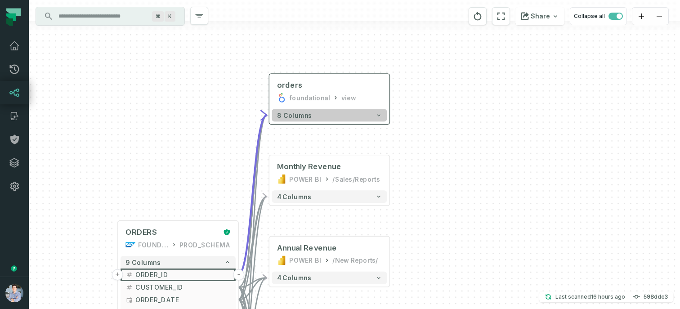
click at [335, 116] on button "8 columns" at bounding box center [329, 115] width 115 height 13
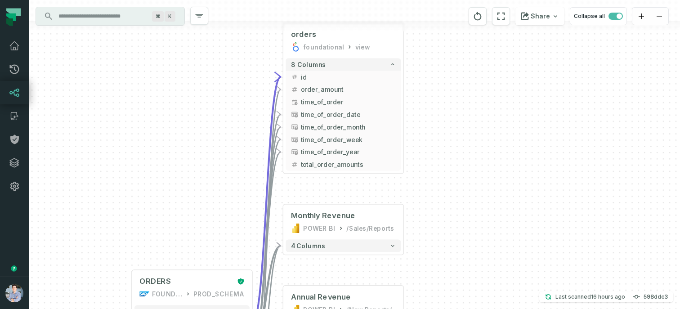
drag, startPoint x: 458, startPoint y: 150, endPoint x: 472, endPoint y: 99, distance: 52.7
click at [472, 99] on div "+ orders foundational view + 8 columns - id - order_amount + time_of_order - ti…" at bounding box center [354, 154] width 651 height 309
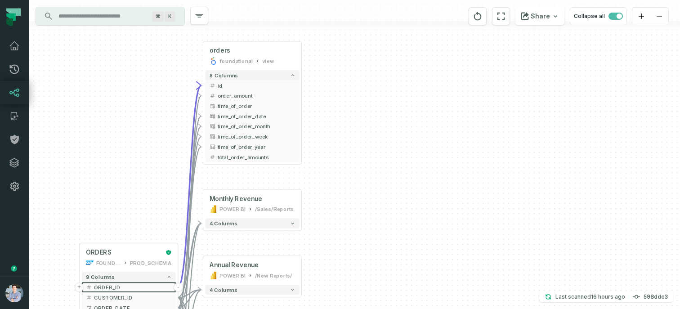
drag, startPoint x: 438, startPoint y: 170, endPoint x: 341, endPoint y: 169, distance: 96.7
click at [341, 169] on div "+ orders foundational view + 8 columns - id - order_amount + time_of_order - ti…" at bounding box center [354, 154] width 651 height 309
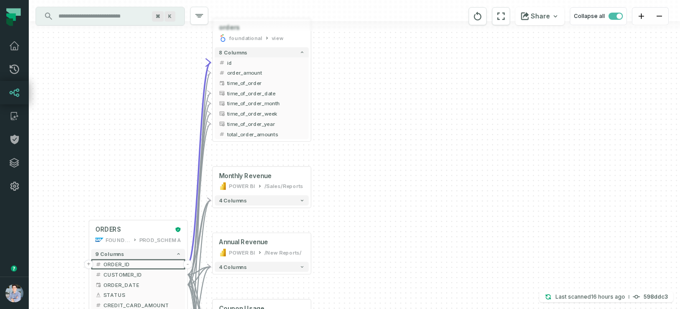
drag, startPoint x: 114, startPoint y: 185, endPoint x: 133, endPoint y: 137, distance: 52.3
click at [133, 137] on div "+ orders foundational view + 8 columns - id - order_amount + time_of_order - ti…" at bounding box center [354, 154] width 651 height 309
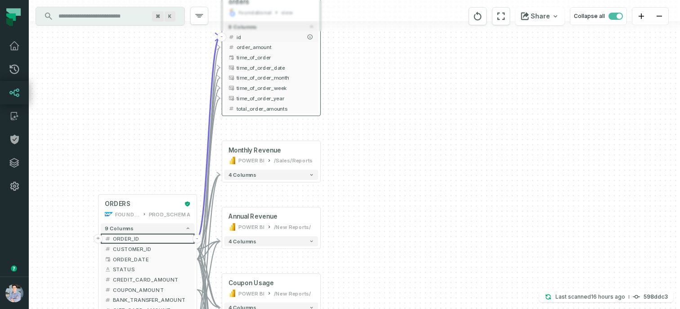
click at [256, 38] on span "id" at bounding box center [276, 37] width 78 height 8
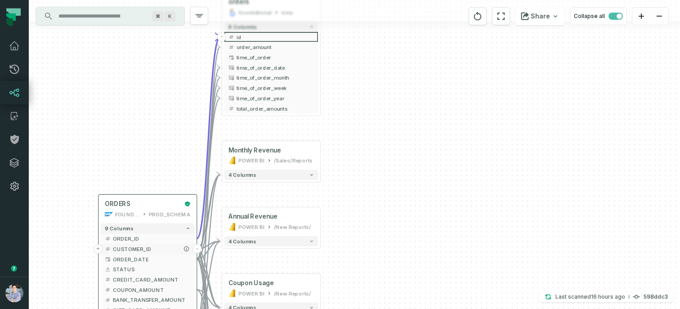
click at [146, 247] on span "CUSTOMER_ID" at bounding box center [152, 249] width 78 height 8
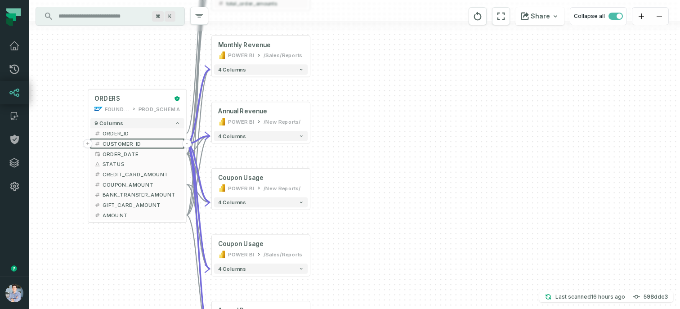
drag, startPoint x: 122, startPoint y: 163, endPoint x: 111, endPoint y: 48, distance: 115.7
click at [111, 48] on div "+ orders foundational view + 8 columns - id - order_amount + time_of_order - ti…" at bounding box center [354, 154] width 651 height 309
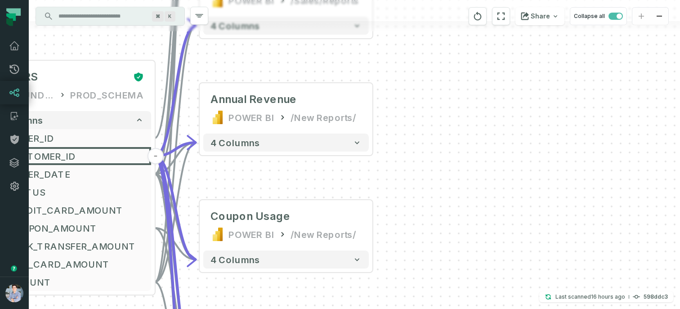
drag, startPoint x: 202, startPoint y: 52, endPoint x: 211, endPoint y: 94, distance: 43.1
click at [211, 94] on div "+ orders foundational view + 8 columns - id - order_amount + time_of_order - ti…" at bounding box center [354, 154] width 651 height 309
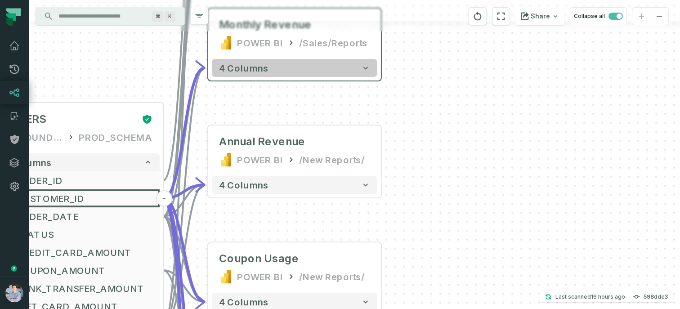
click at [225, 66] on span "4 columns" at bounding box center [243, 68] width 49 height 11
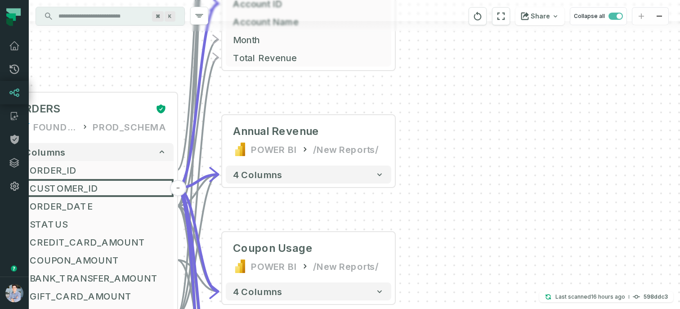
drag, startPoint x: 240, startPoint y: 196, endPoint x: 254, endPoint y: 113, distance: 83.9
click at [254, 113] on div "+ orders foundational view + 8 columns - id - order_amount + time_of_order - ti…" at bounding box center [354, 154] width 651 height 309
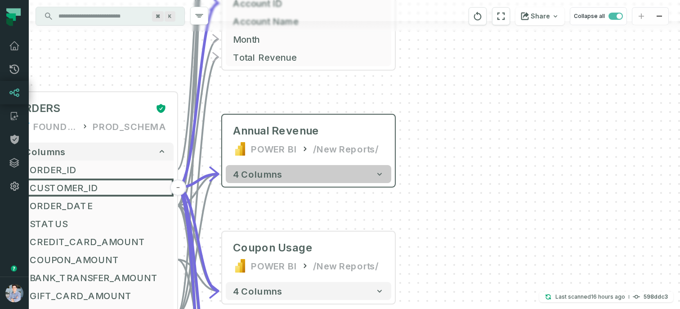
click at [255, 175] on span "4 columns" at bounding box center [257, 174] width 49 height 11
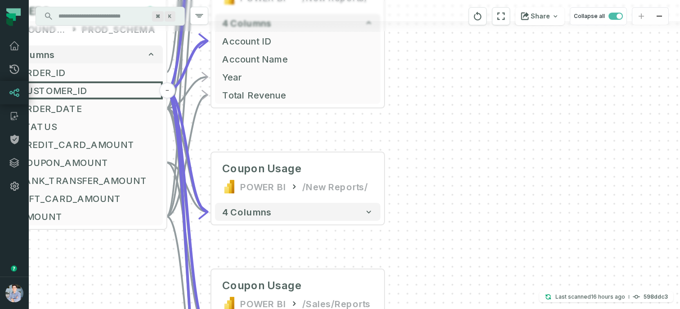
drag, startPoint x: 447, startPoint y: 180, endPoint x: 436, endPoint y: 29, distance: 151.5
click at [436, 29] on div "+ orders foundational view + 8 columns - id - order_amount + time_of_order - ti…" at bounding box center [354, 154] width 651 height 309
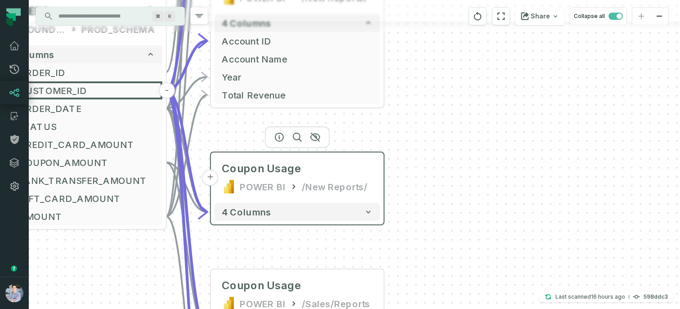
drag, startPoint x: 219, startPoint y: 134, endPoint x: 242, endPoint y: 137, distance: 23.1
click at [242, 152] on header "+ Coupon Usage POWER BI /New Reports/" at bounding box center [297, 175] width 173 height 47
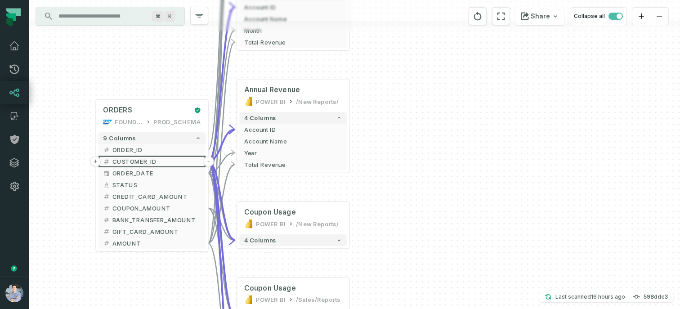
drag, startPoint x: 384, startPoint y: 111, endPoint x: 384, endPoint y: 175, distance: 64.8
click at [384, 175] on div "+ orders foundational view + 8 columns - id - order_amount + time_of_order - ti…" at bounding box center [354, 154] width 651 height 309
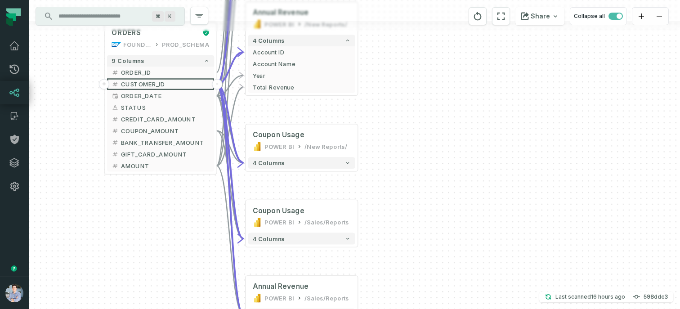
drag, startPoint x: 384, startPoint y: 175, endPoint x: 392, endPoint y: 83, distance: 93.0
click at [392, 83] on div "+ orders foundational view + 8 columns - id - order_amount + time_of_order - ti…" at bounding box center [354, 154] width 651 height 309
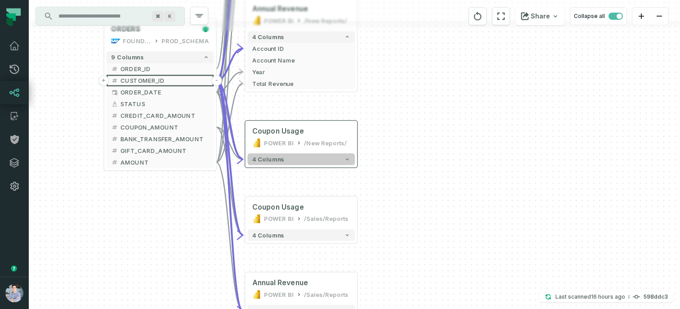
click at [313, 159] on button "4 columns" at bounding box center [300, 159] width 107 height 12
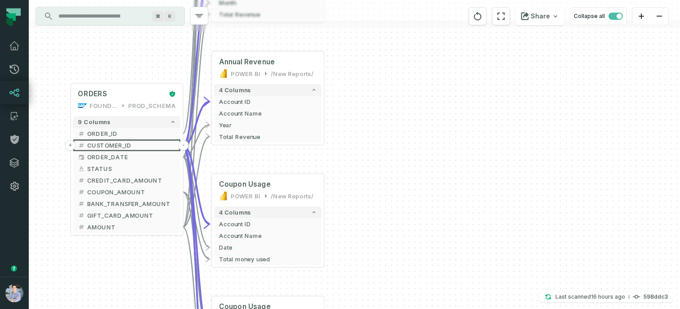
drag, startPoint x: 419, startPoint y: 89, endPoint x: 384, endPoint y: 143, distance: 64.1
click at [384, 143] on div "+ orders foundational view + 8 columns - id - order_amount + time_of_order - ti…" at bounding box center [354, 154] width 651 height 309
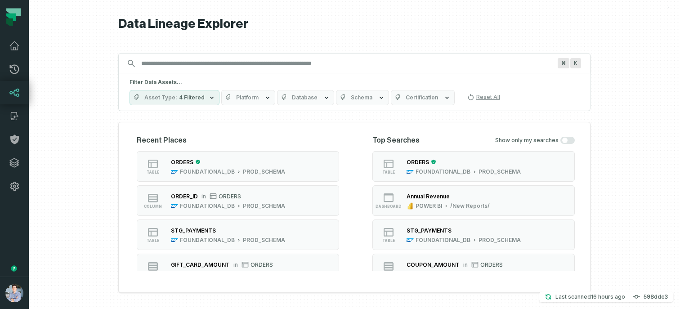
click at [99, 151] on div at bounding box center [354, 154] width 651 height 309
click at [234, 151] on button "table ORDERS FOUNDATIONAL_DB PROD_SCHEMA" at bounding box center [238, 166] width 202 height 31
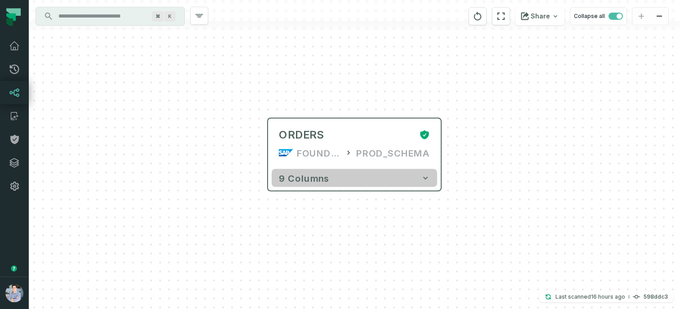
click at [360, 186] on button "9 columns" at bounding box center [354, 178] width 165 height 18
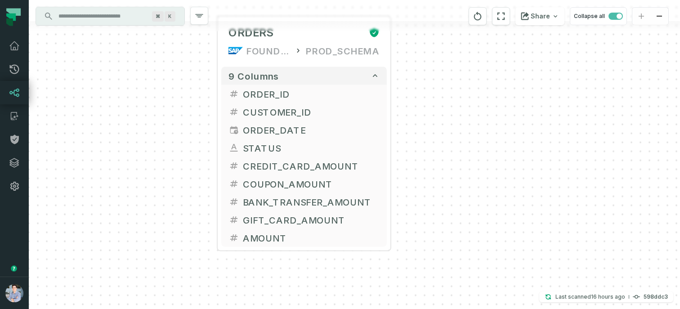
drag, startPoint x: 202, startPoint y: 210, endPoint x: 151, endPoint y: 107, distance: 115.2
click at [151, 107] on div "+ ORDERS FOUNDATIONAL_DB PROD_SCHEMA + 9 columns + ORDER_ID + + CUSTOMER_ID + +…" at bounding box center [354, 154] width 651 height 309
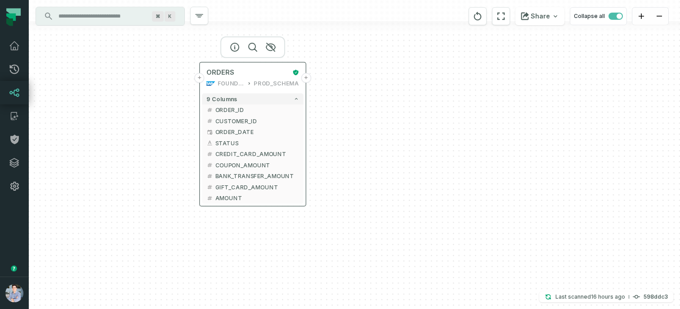
click at [305, 80] on button "+" at bounding box center [306, 78] width 10 height 10
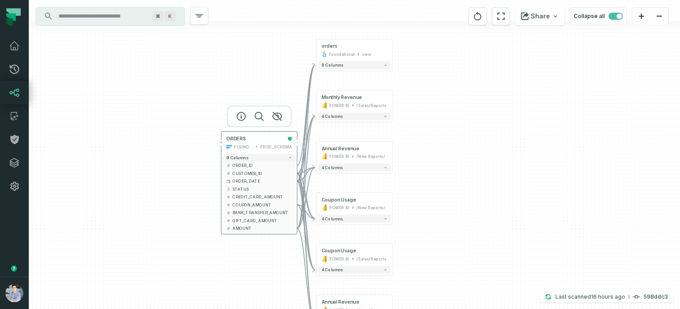
click at [224, 142] on button "+" at bounding box center [221, 142] width 7 height 7
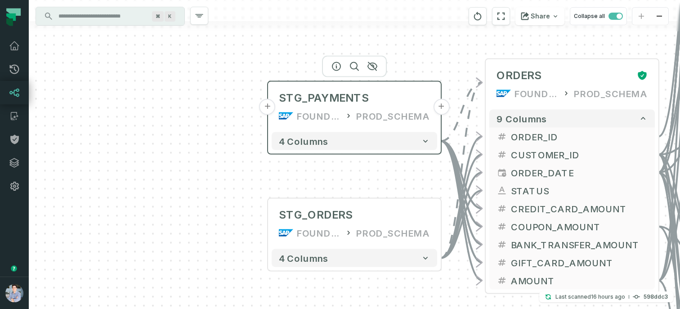
click at [266, 104] on button "+" at bounding box center [267, 107] width 16 height 16
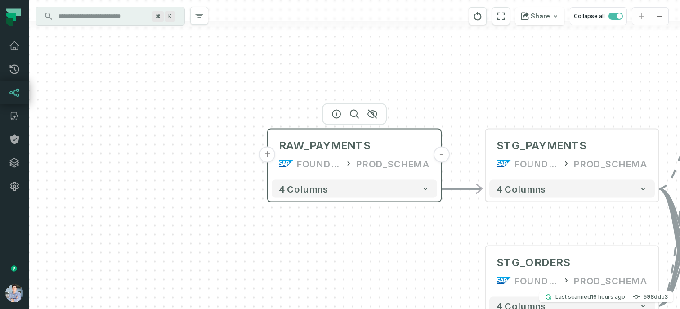
click at [269, 152] on button "+" at bounding box center [267, 155] width 16 height 16
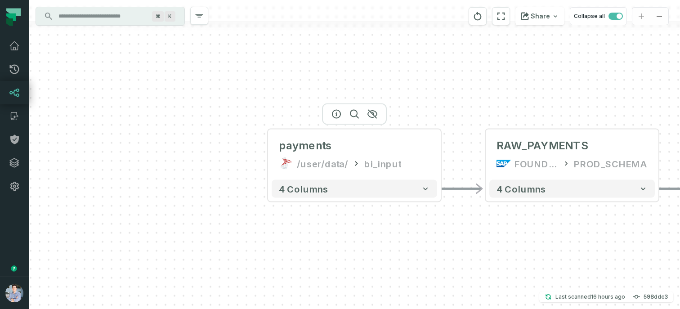
click at [336, 119] on div at bounding box center [354, 114] width 65 height 22
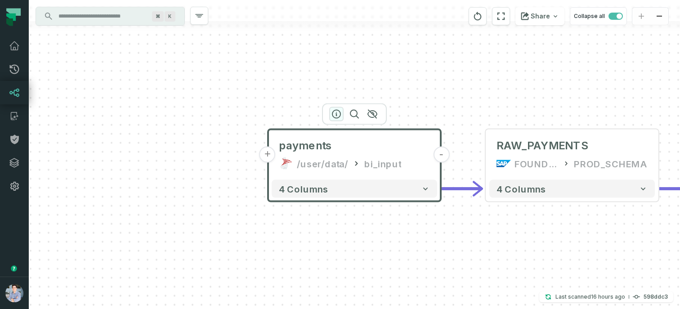
click at [338, 115] on icon "button" at bounding box center [336, 114] width 11 height 11
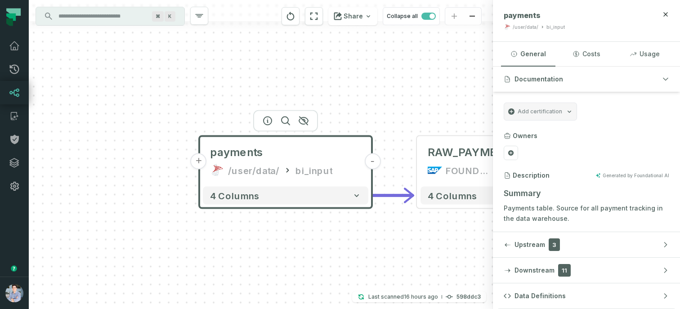
drag, startPoint x: 256, startPoint y: 123, endPoint x: 188, endPoint y: 130, distance: 69.1
click at [188, 130] on div "+ payments /user/data/ bi_input - 4 columns - RAW_PAYMENTS FOUNDATIONAL_DB PROD…" at bounding box center [261, 154] width 464 height 309
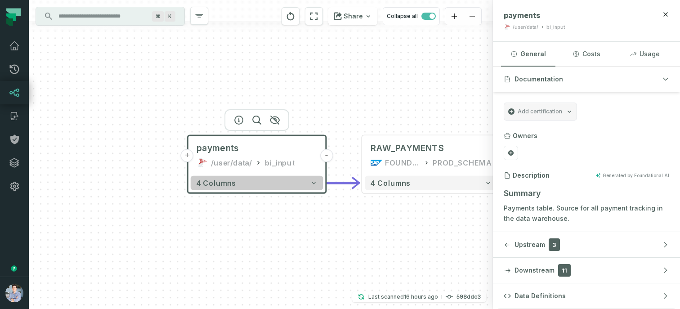
click at [286, 186] on button "4 columns" at bounding box center [257, 183] width 133 height 14
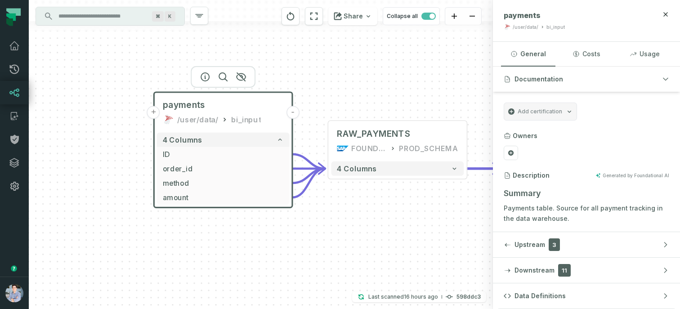
drag, startPoint x: 117, startPoint y: 217, endPoint x: 74, endPoint y: 163, distance: 69.4
click at [75, 164] on div "+ payments /user/data/ bi_input - 4 columns + ID - + order_id - + method - + am…" at bounding box center [261, 154] width 464 height 309
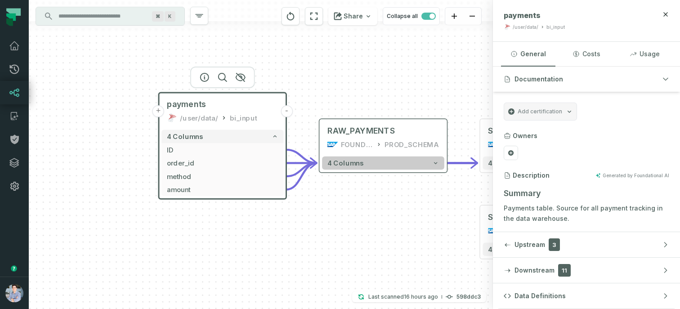
click at [380, 162] on button "4 columns" at bounding box center [383, 162] width 122 height 13
